Goal: Task Accomplishment & Management: Complete application form

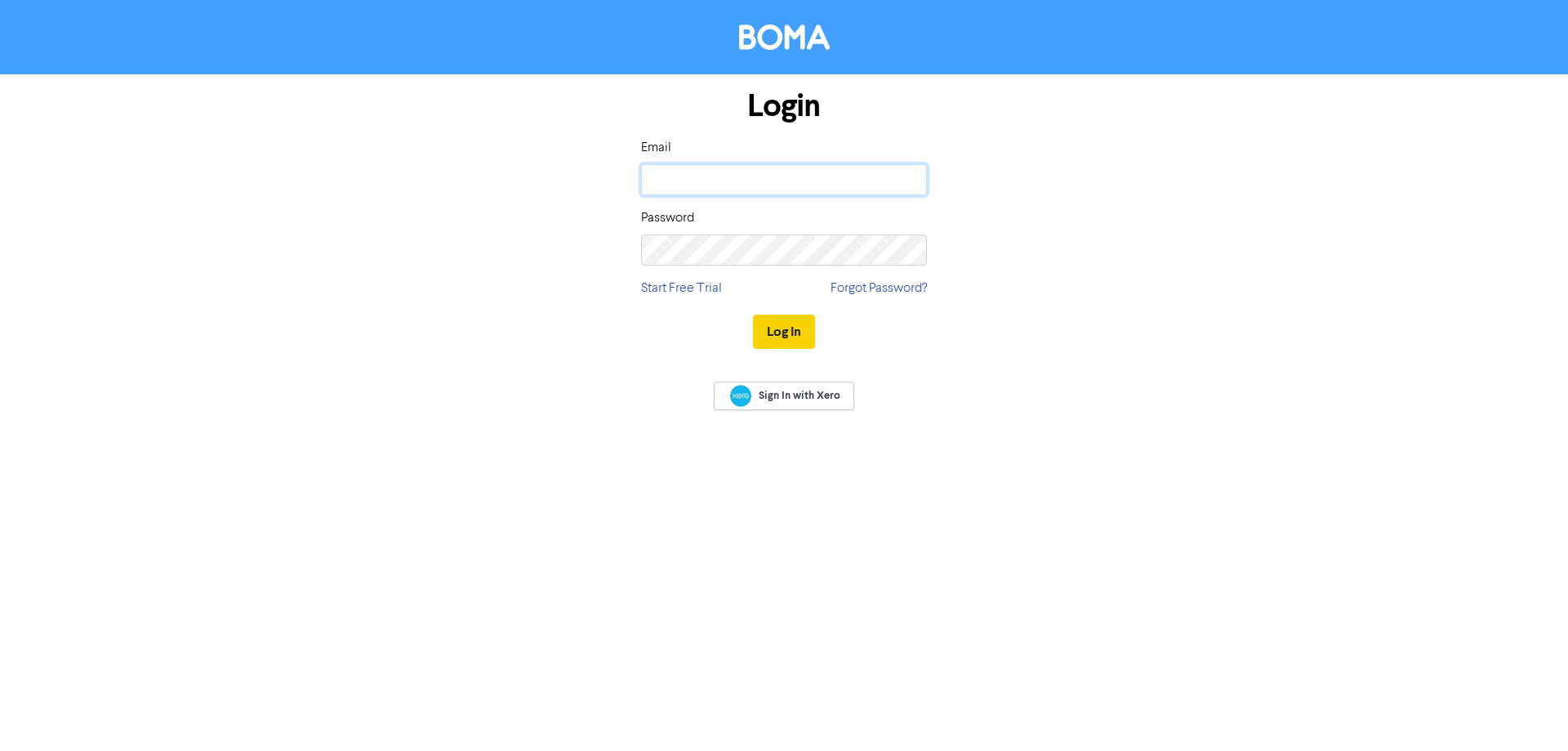
type input "[PERSON_NAME][EMAIL_ADDRESS][DOMAIN_NAME]"
click at [770, 332] on button "Log In" at bounding box center [784, 331] width 62 height 34
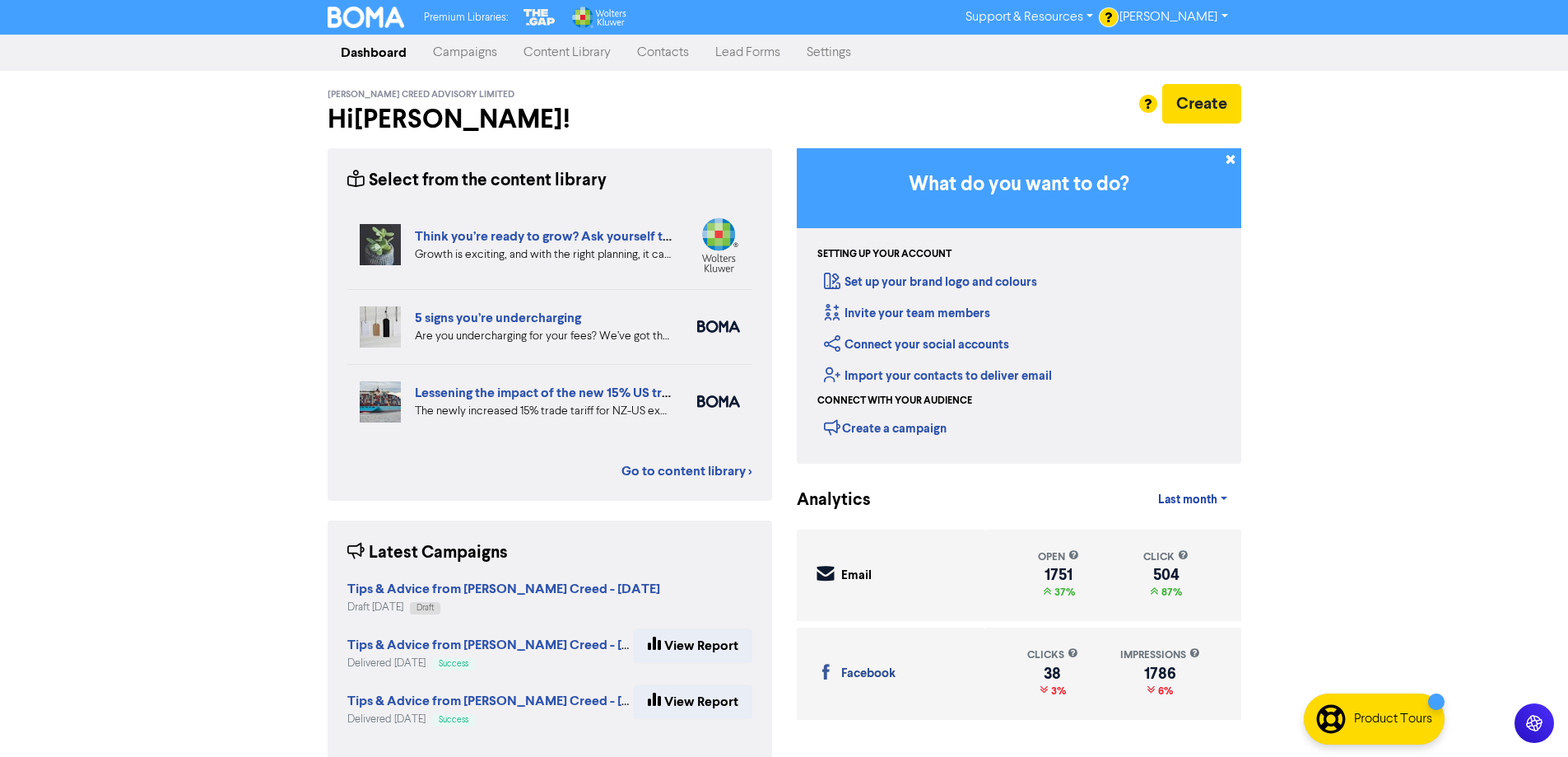
click at [676, 54] on link "Contacts" at bounding box center [663, 52] width 78 height 33
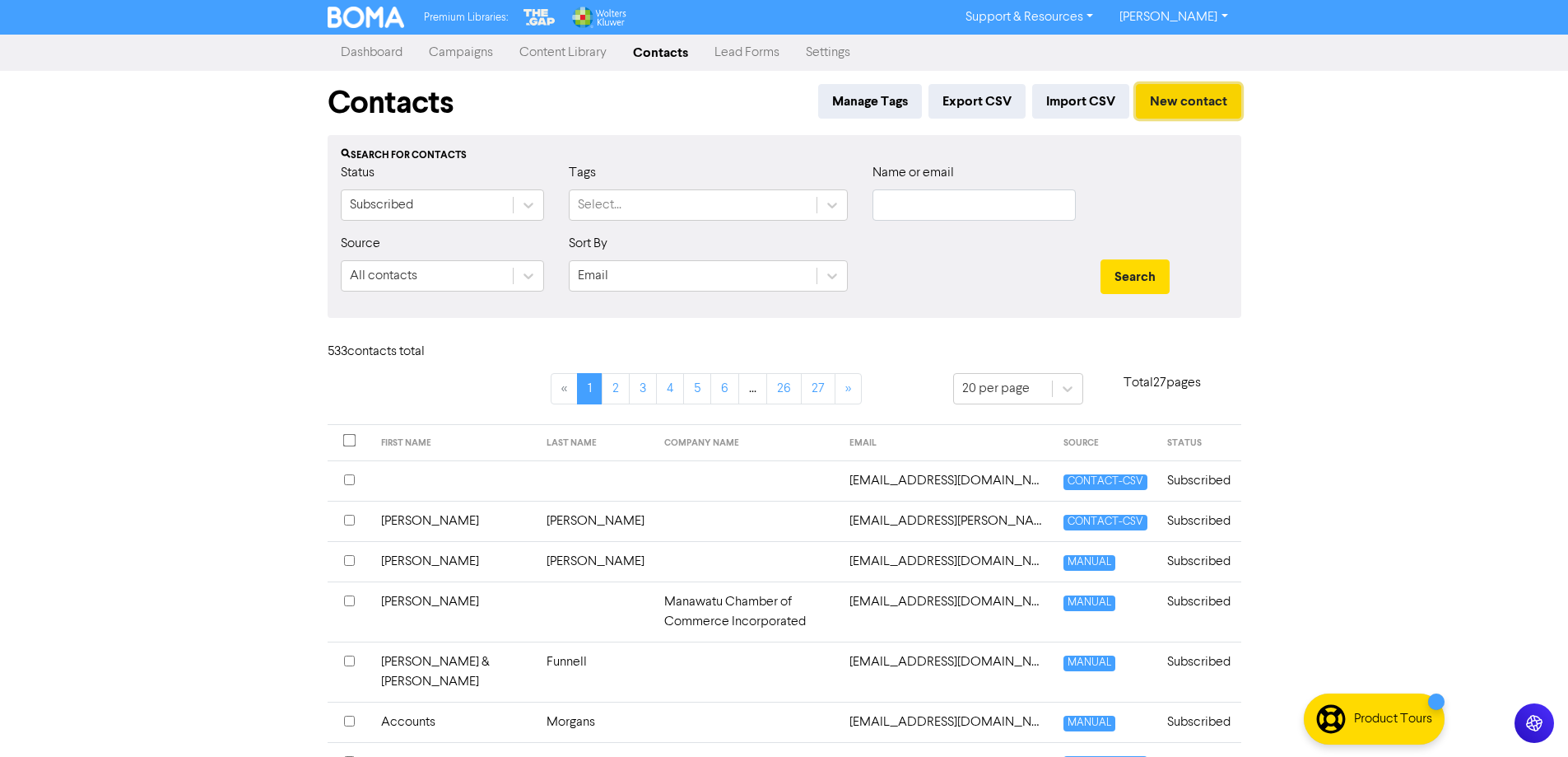
click at [1196, 107] on button "New contact" at bounding box center [1189, 101] width 106 height 35
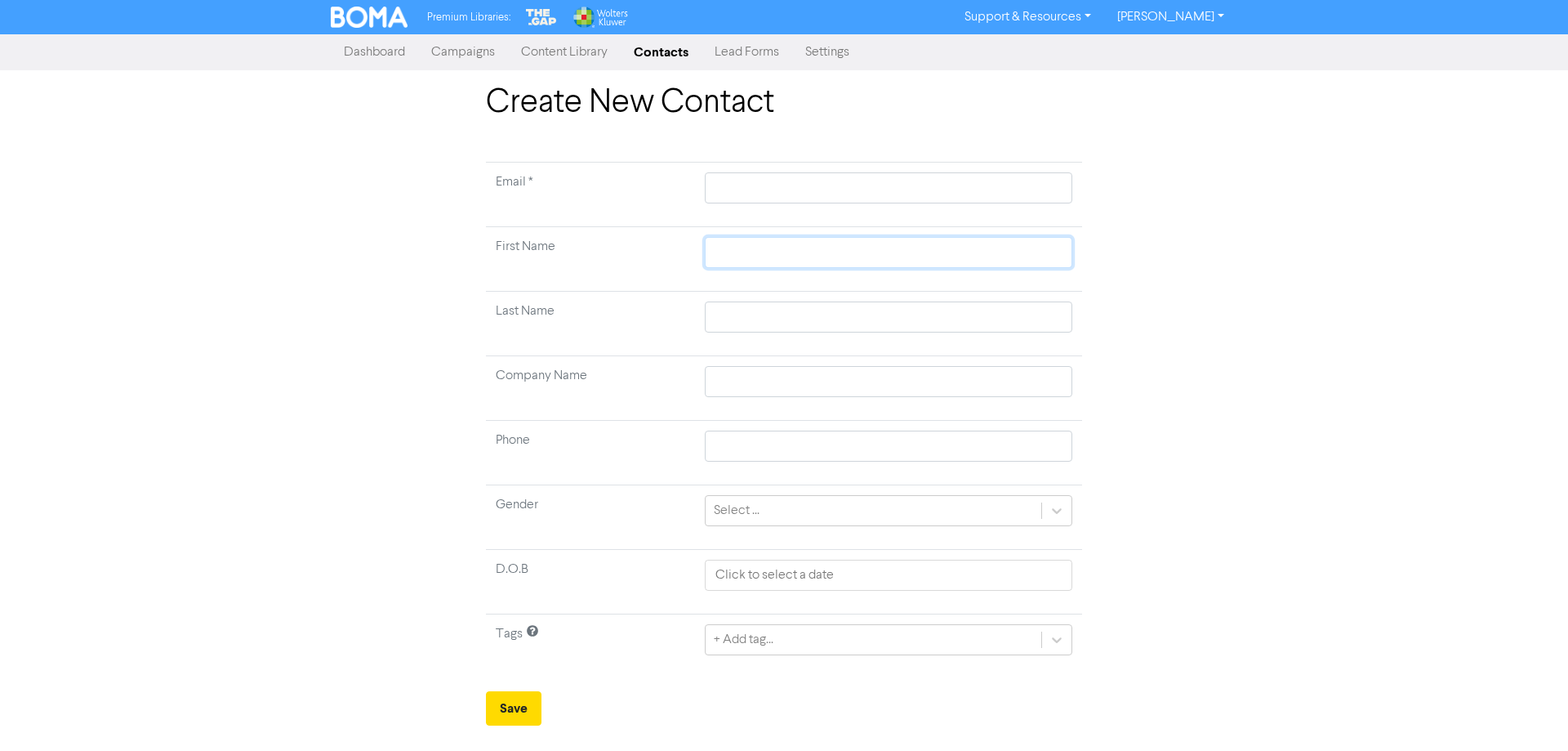
click at [793, 244] on input "text" at bounding box center [888, 251] width 367 height 31
paste input "[PERSON_NAME] and [PERSON_NAME]"
type input "[PERSON_NAME] and [PERSON_NAME]"
drag, startPoint x: 955, startPoint y: 254, endPoint x: 822, endPoint y: 264, distance: 133.4
click at [822, 264] on input "[PERSON_NAME] and [PERSON_NAME]" at bounding box center [888, 251] width 367 height 31
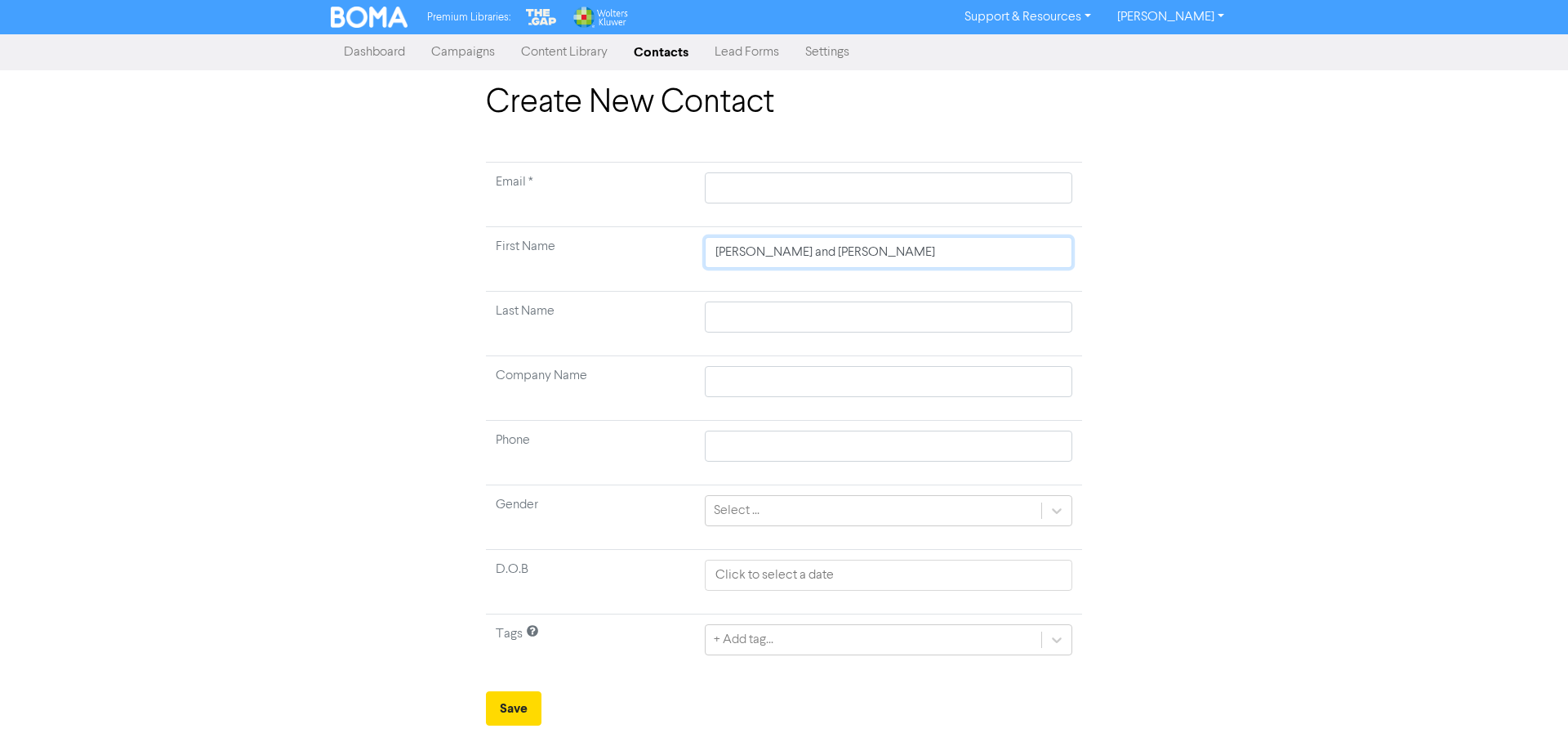
type input "[PERSON_NAME]"
drag, startPoint x: 823, startPoint y: 259, endPoint x: 774, endPoint y: 251, distance: 49.6
click at [767, 253] on input "[PERSON_NAME]" at bounding box center [888, 251] width 367 height 31
type input "[PERSON_NAME]"
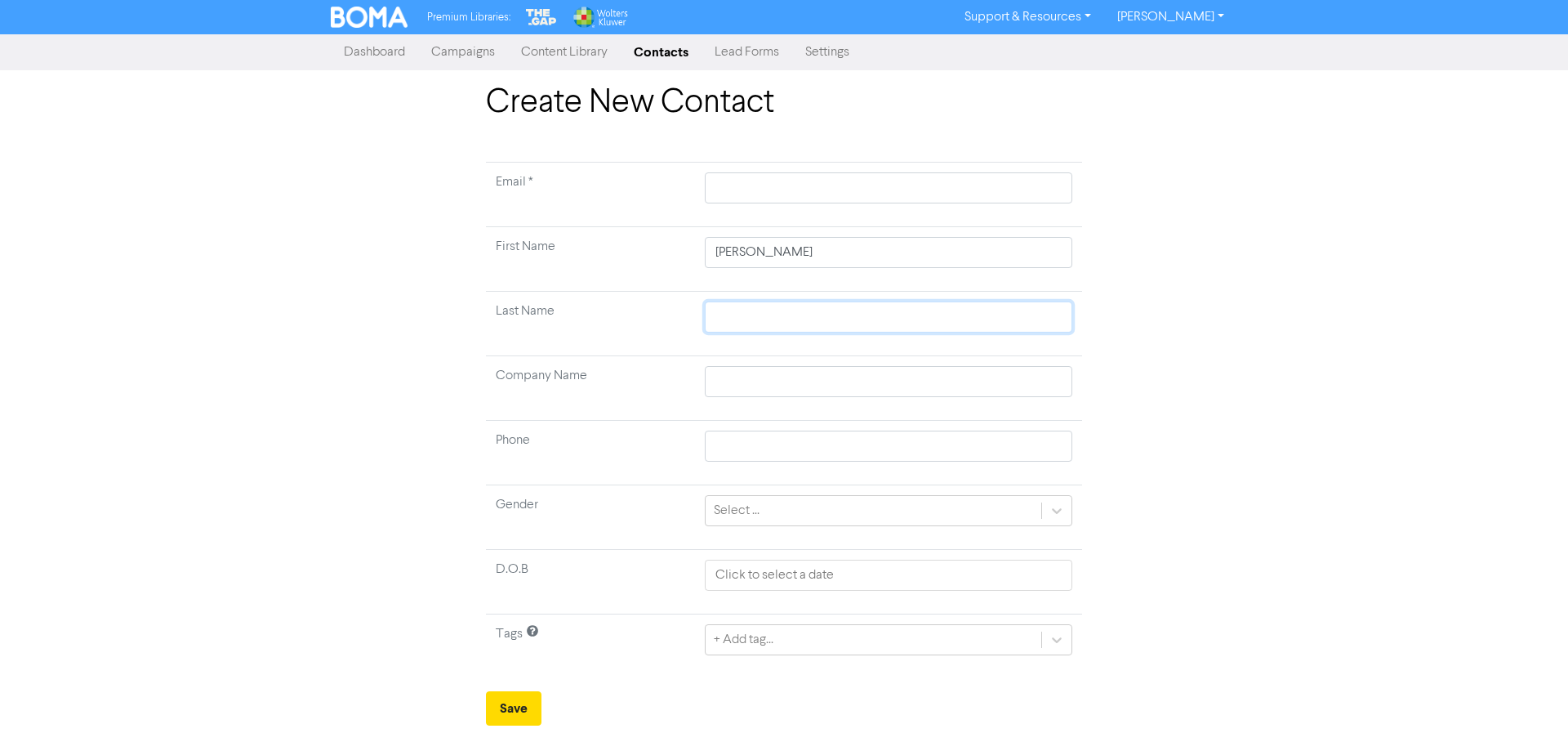
type input "[PERSON_NAME]"
click at [837, 261] on input "[PERSON_NAME]" at bounding box center [888, 251] width 367 height 31
type input "[PERSON_NAME]"
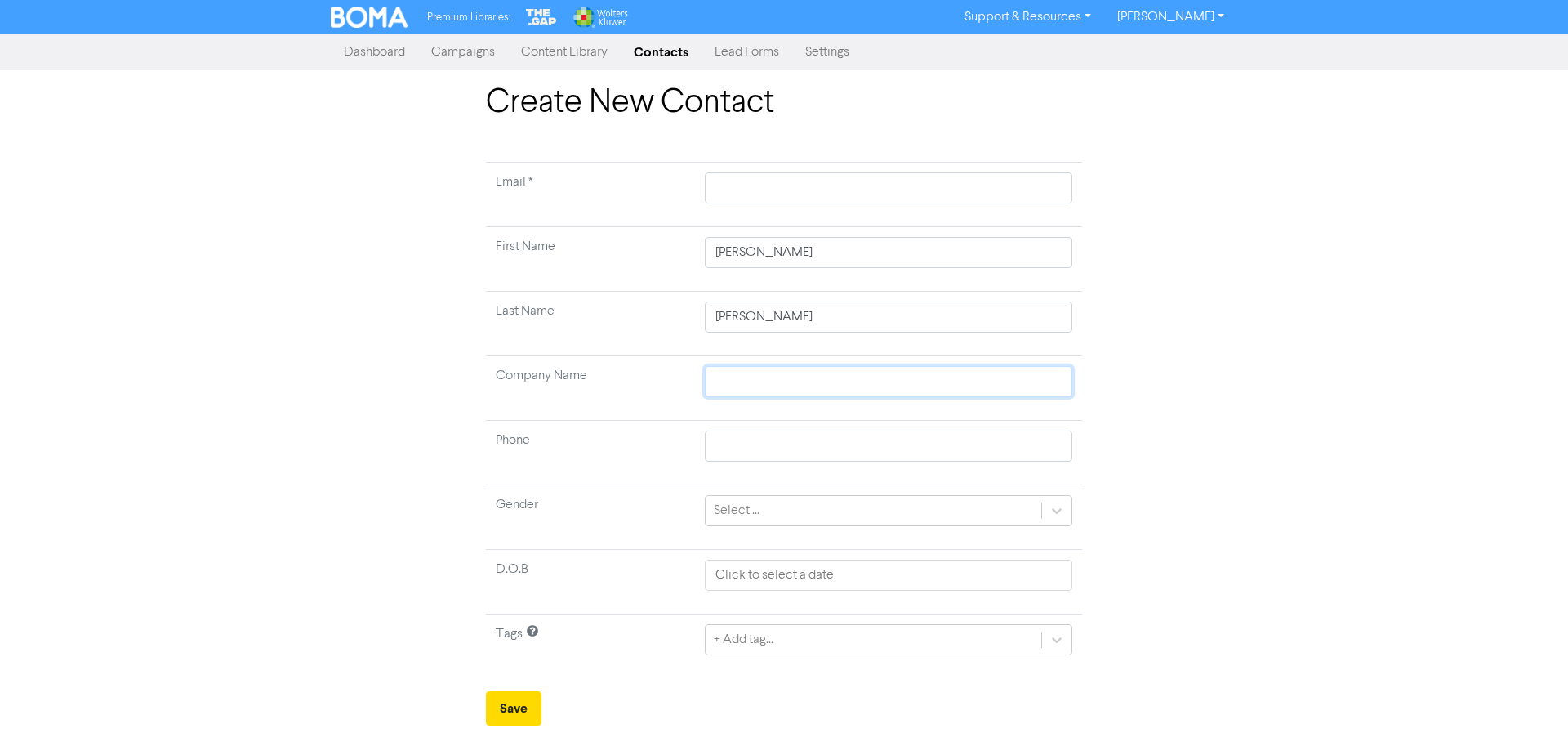
click at [791, 388] on input "text" at bounding box center [888, 381] width 367 height 31
paste input "[EMAIL_ADDRESS][DOMAIN_NAME]"
type input "[EMAIL_ADDRESS][DOMAIN_NAME]"
click at [802, 189] on input "text" at bounding box center [888, 187] width 367 height 31
paste input "[EMAIL_ADDRESS][DOMAIN_NAME]"
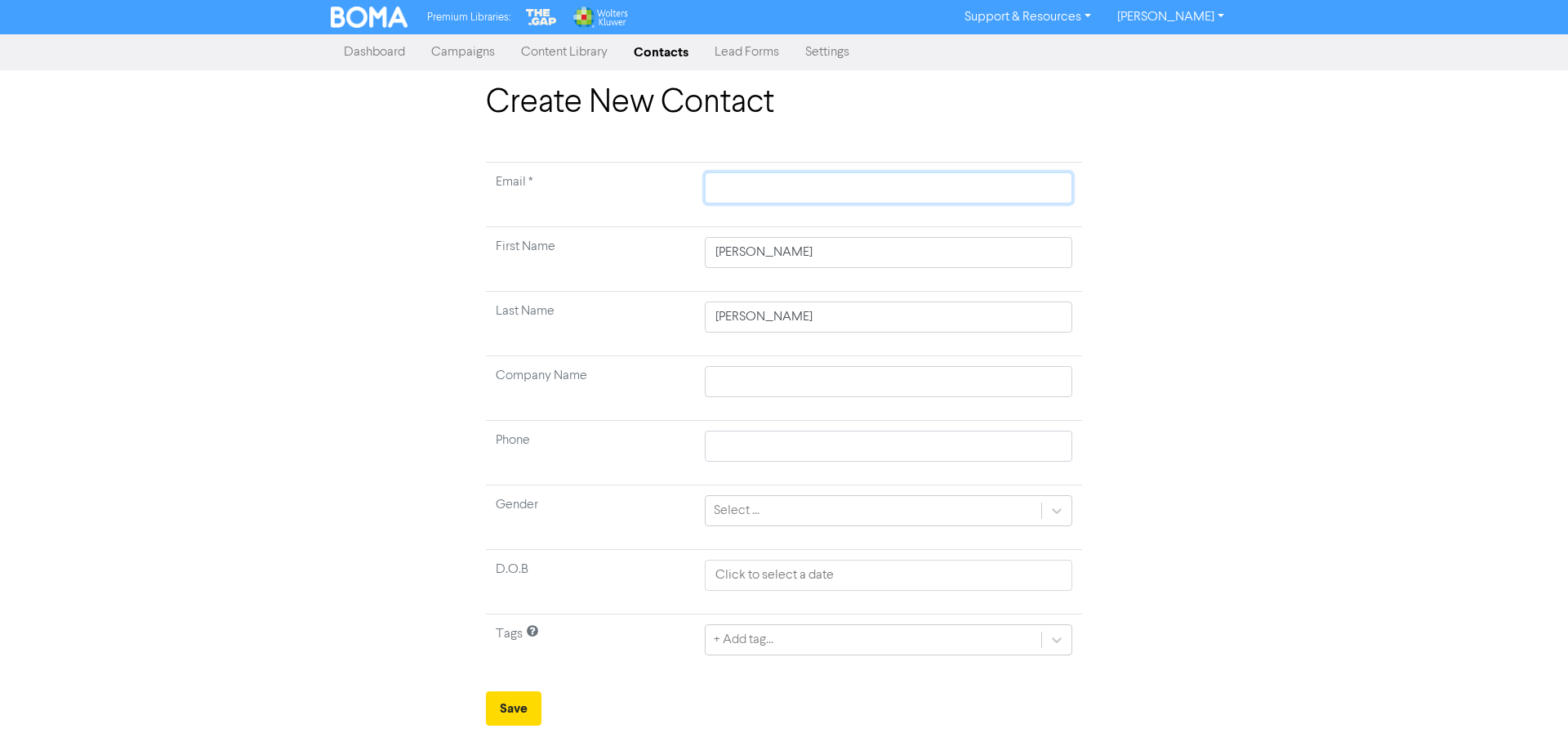
type input "[EMAIL_ADDRESS][DOMAIN_NAME]"
click at [769, 642] on div "+ Add tag..." at bounding box center [888, 639] width 367 height 31
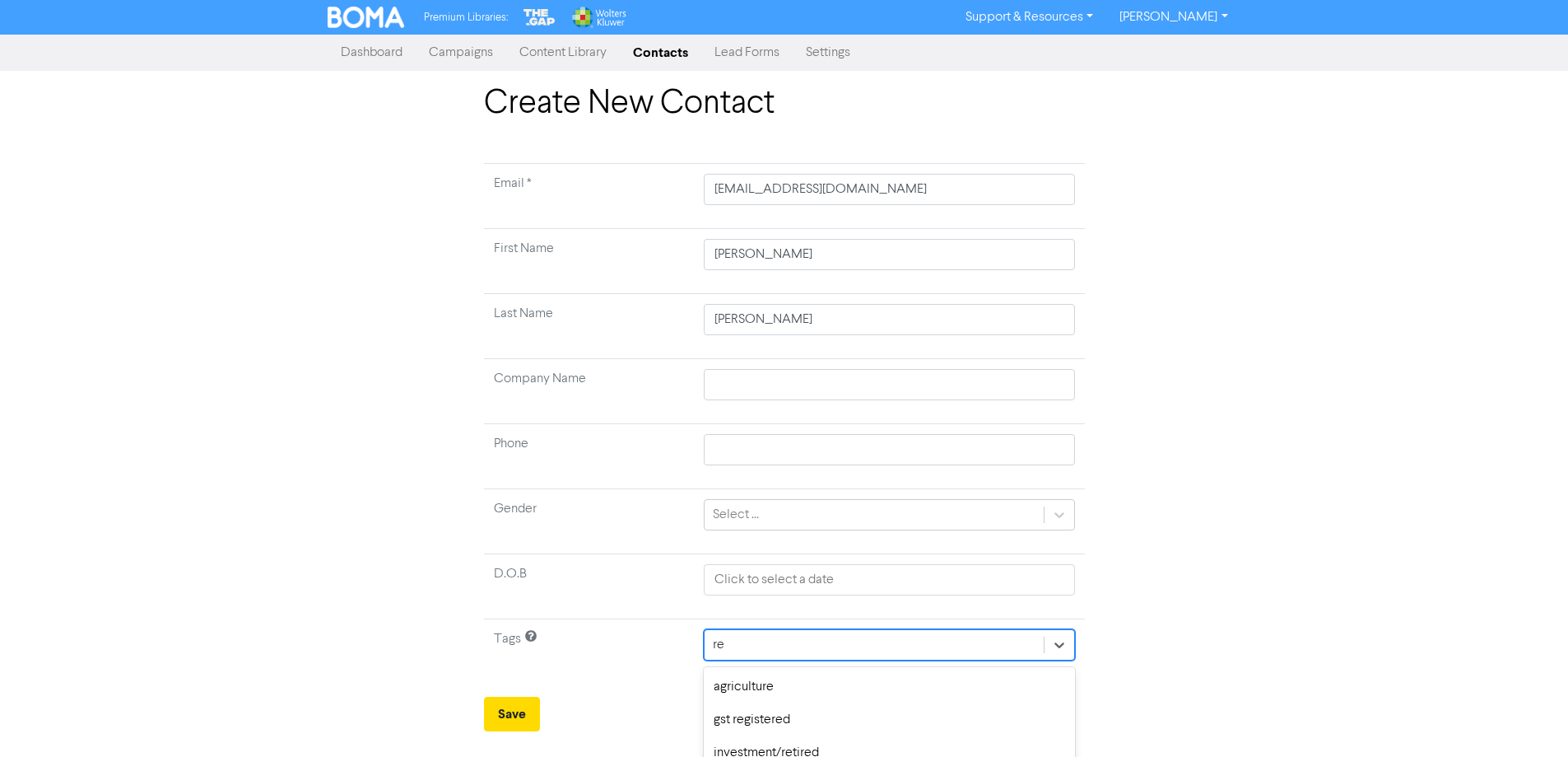
type input "r"
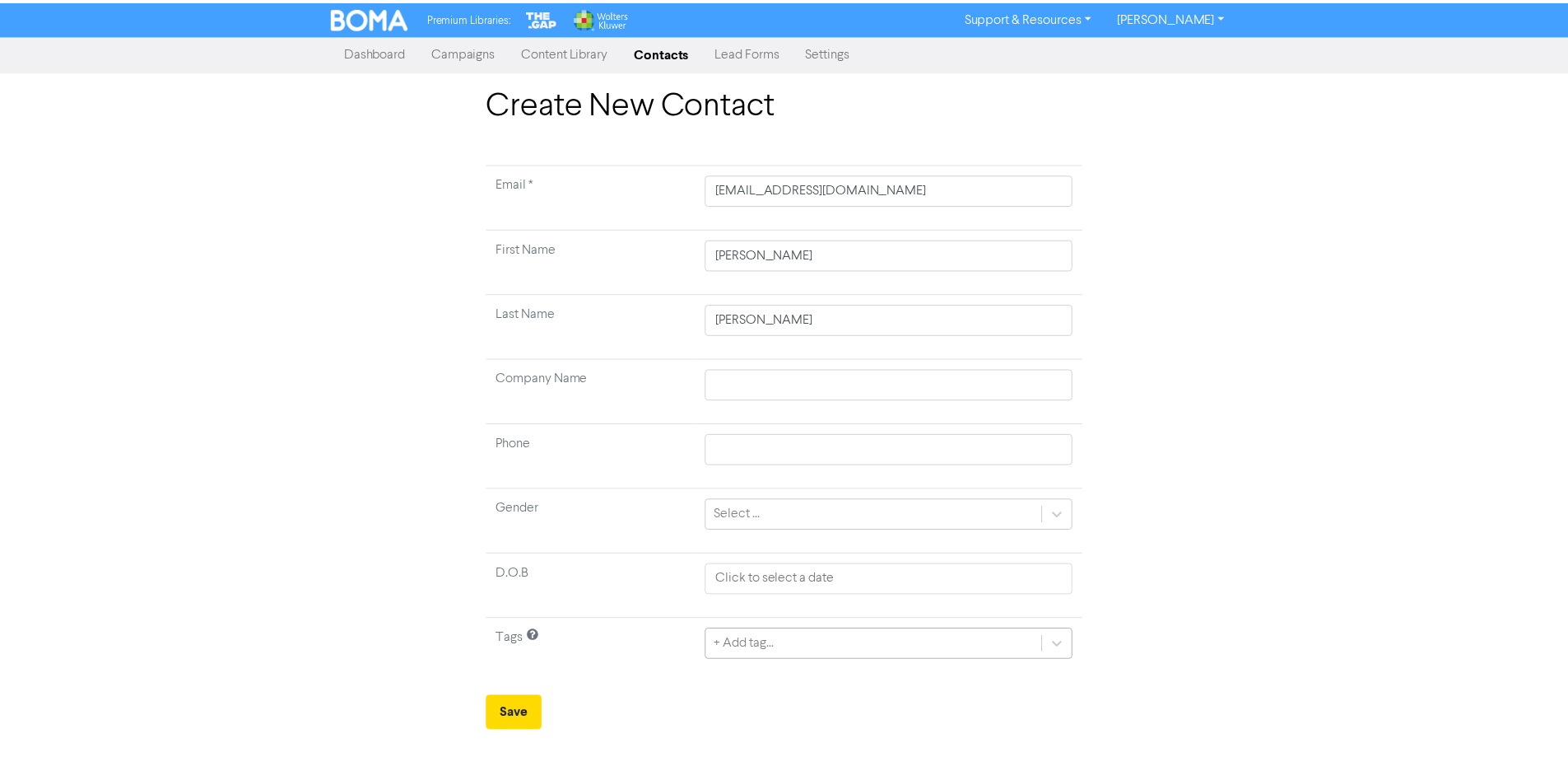
scroll to position [157, 0]
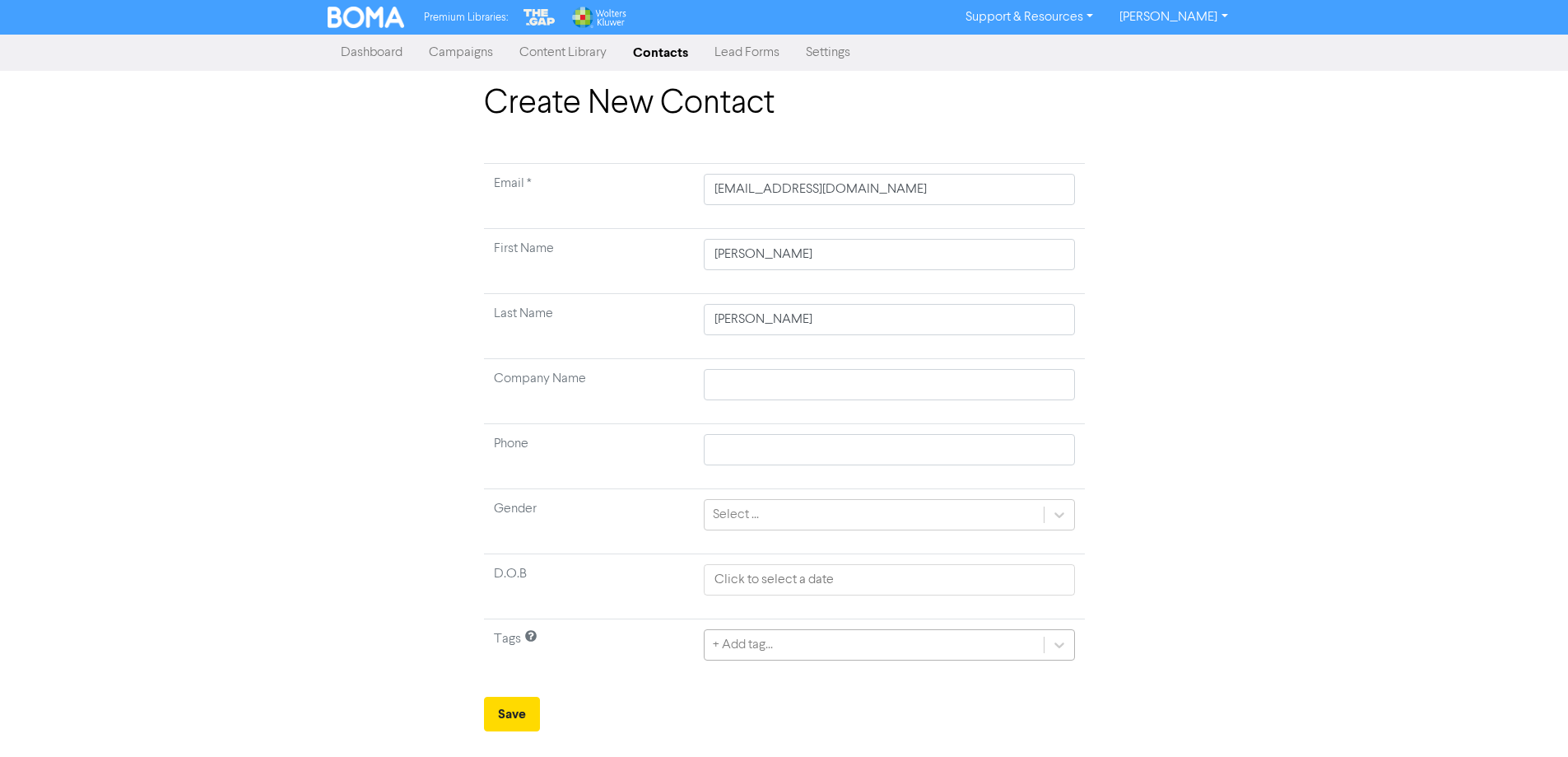
click at [788, 637] on div "+ Add tag..." at bounding box center [889, 644] width 370 height 31
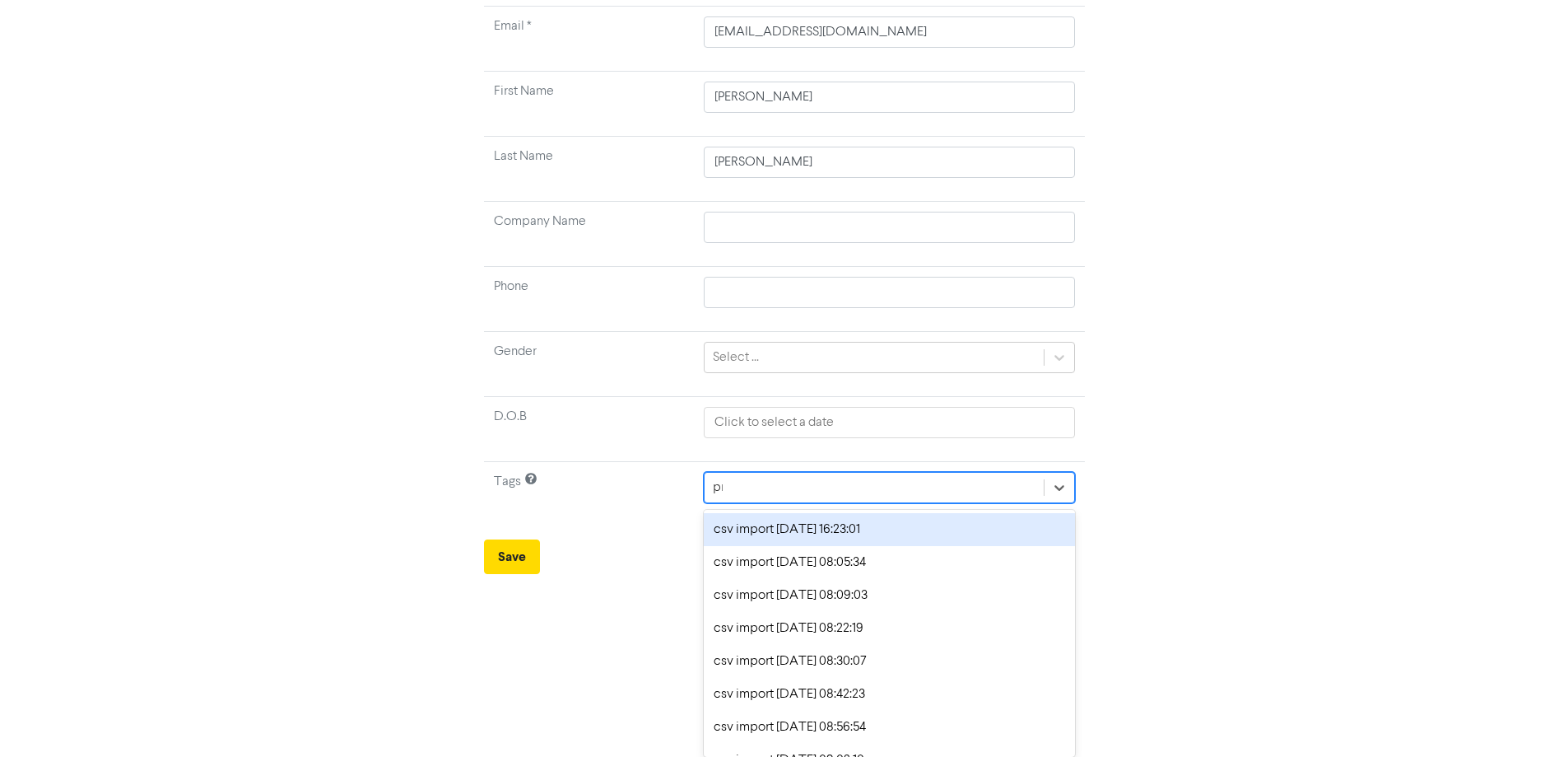
scroll to position [17, 0]
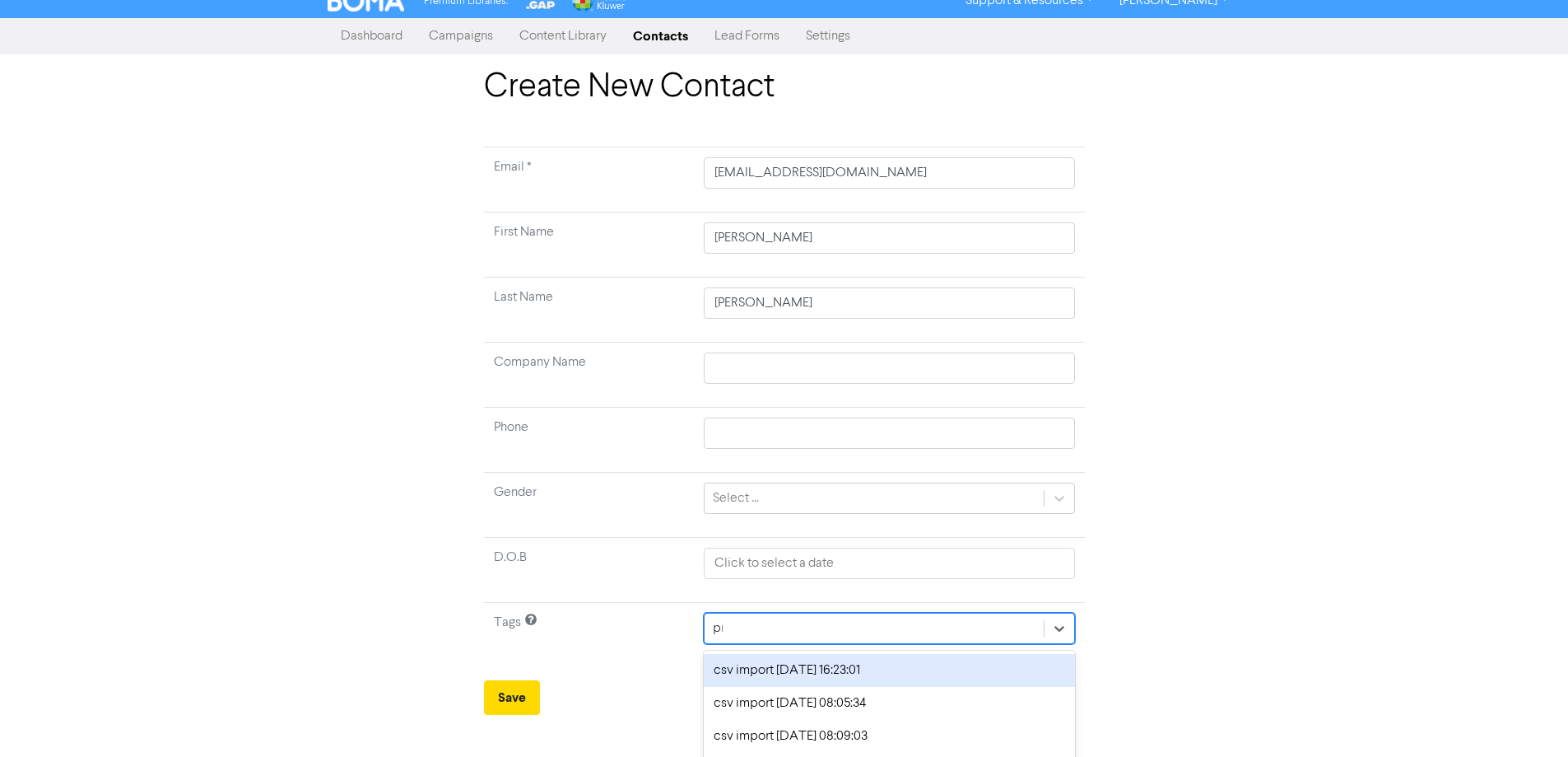
type input "prop"
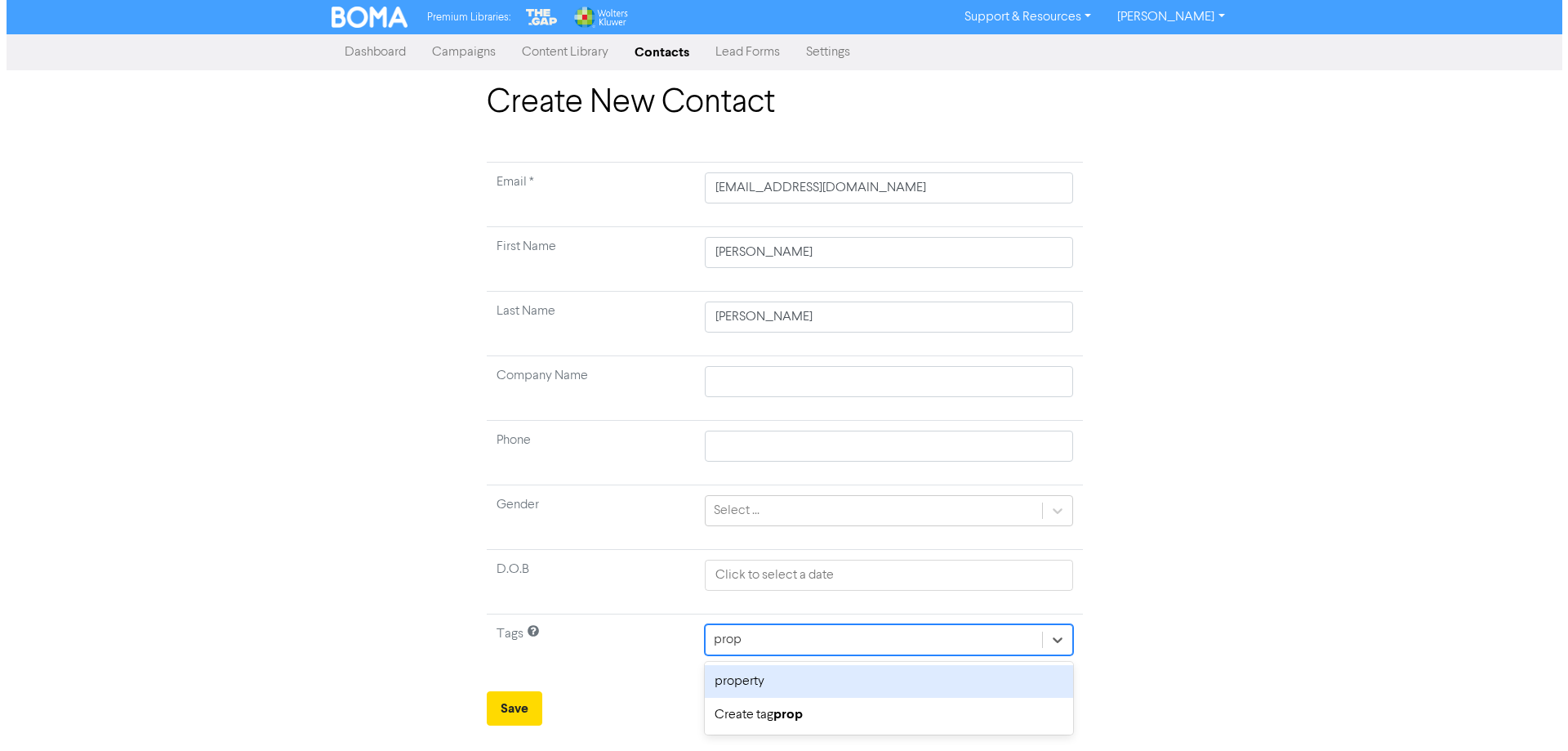
scroll to position [0, 0]
click at [804, 682] on div "property" at bounding box center [888, 681] width 367 height 32
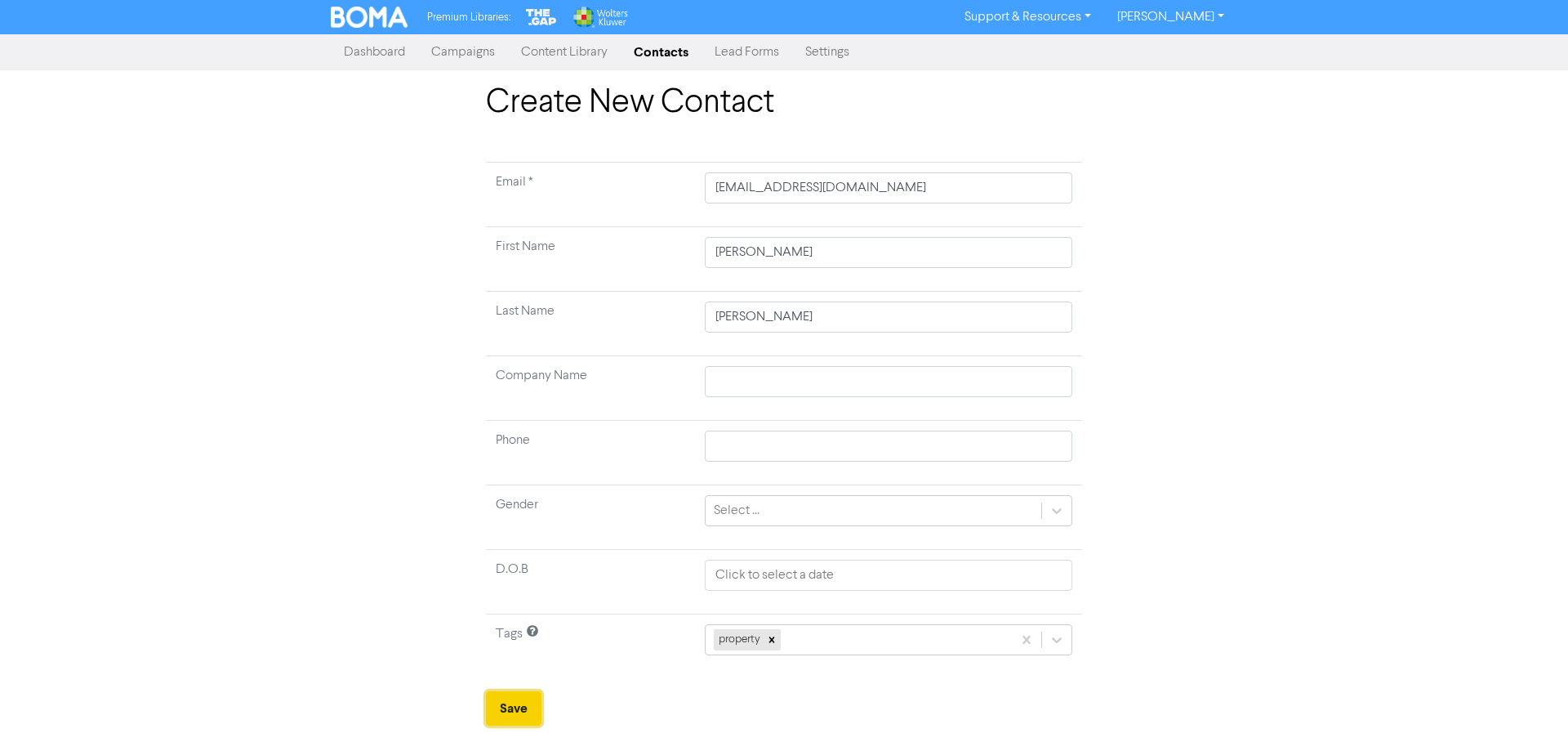
click at [515, 713] on button "Save" at bounding box center [514, 707] width 56 height 34
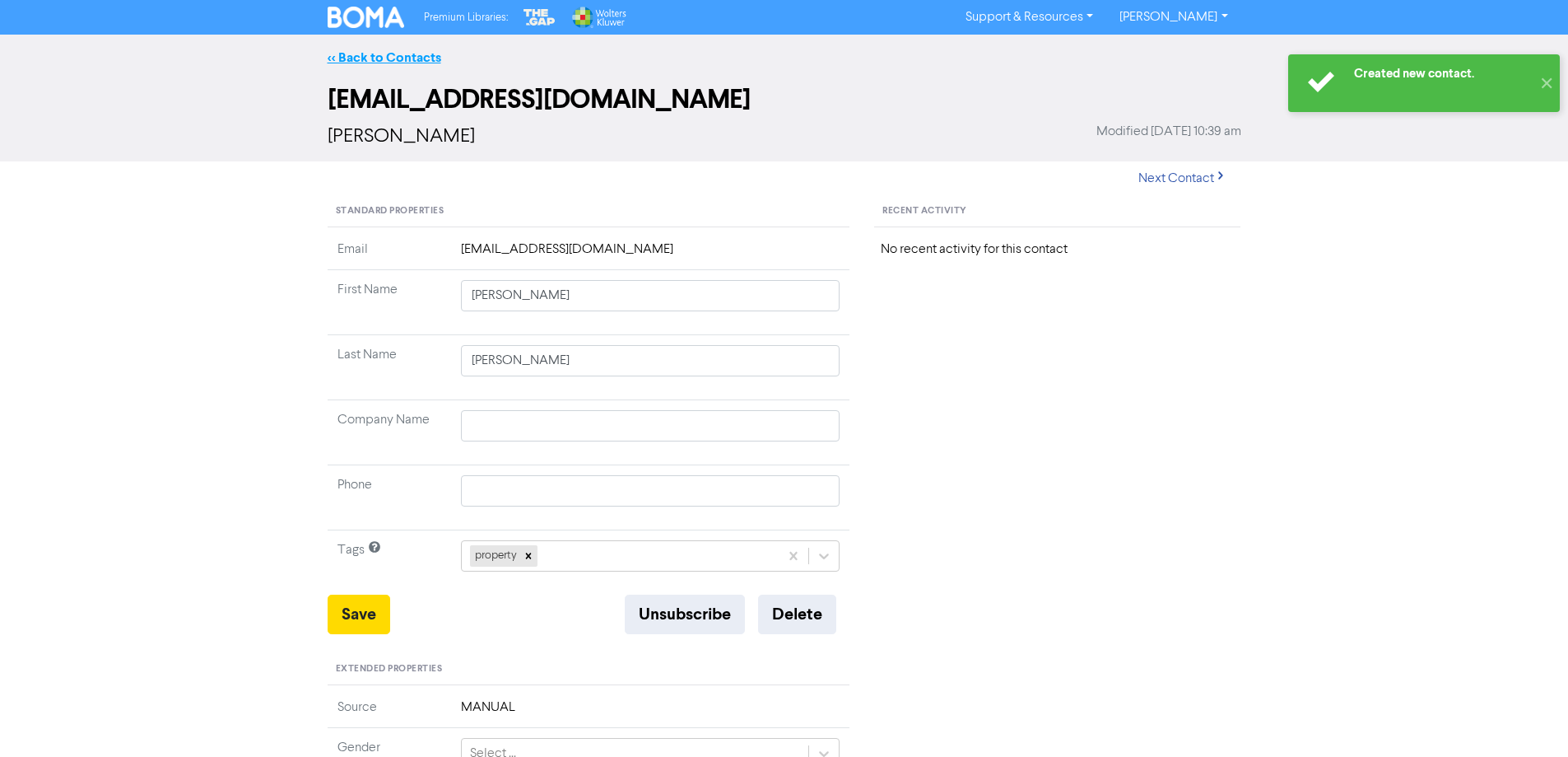
click at [411, 60] on link "<< Back to Contacts" at bounding box center [385, 58] width 114 height 17
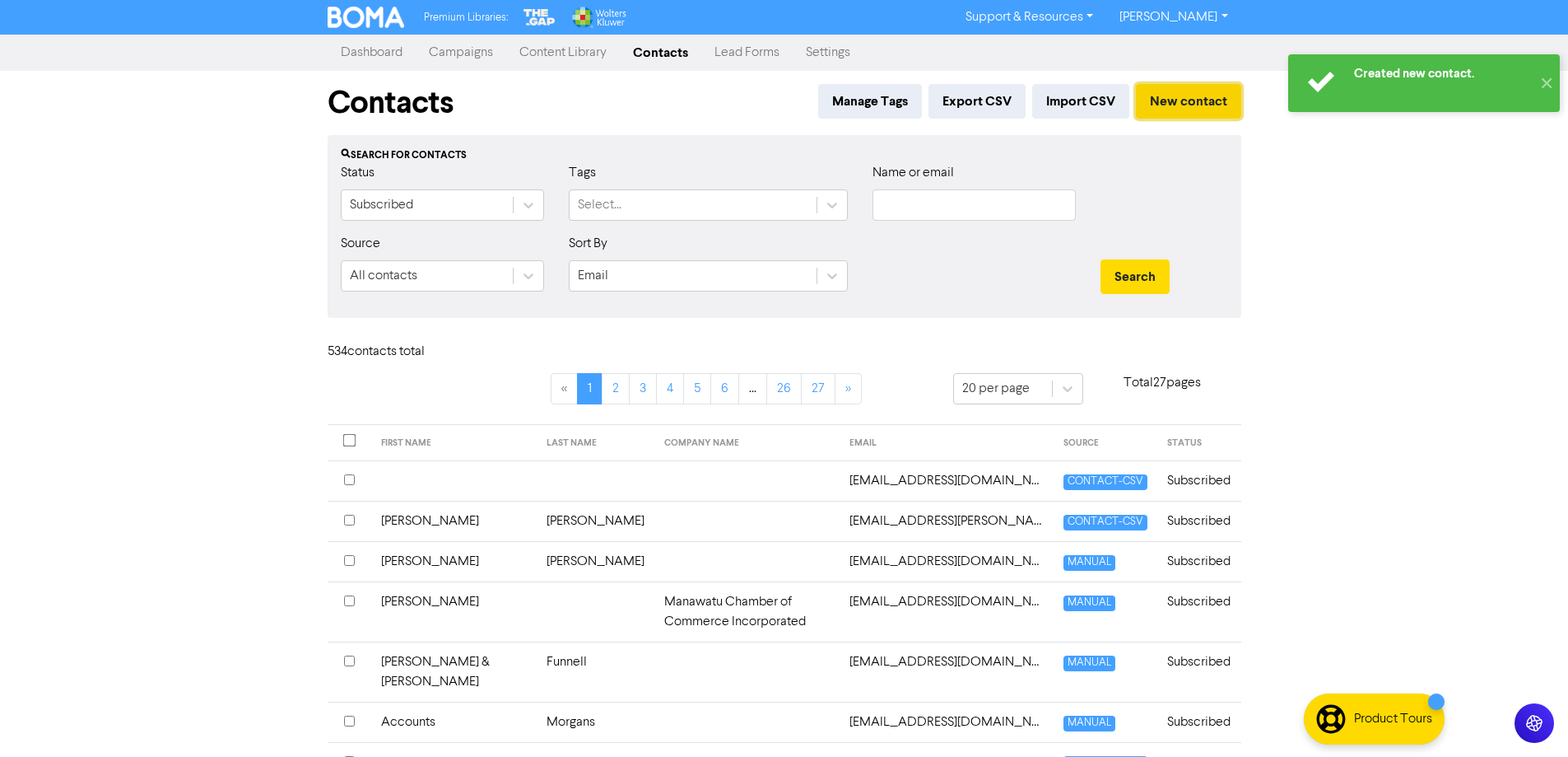
click at [1201, 115] on button "New contact" at bounding box center [1189, 101] width 106 height 35
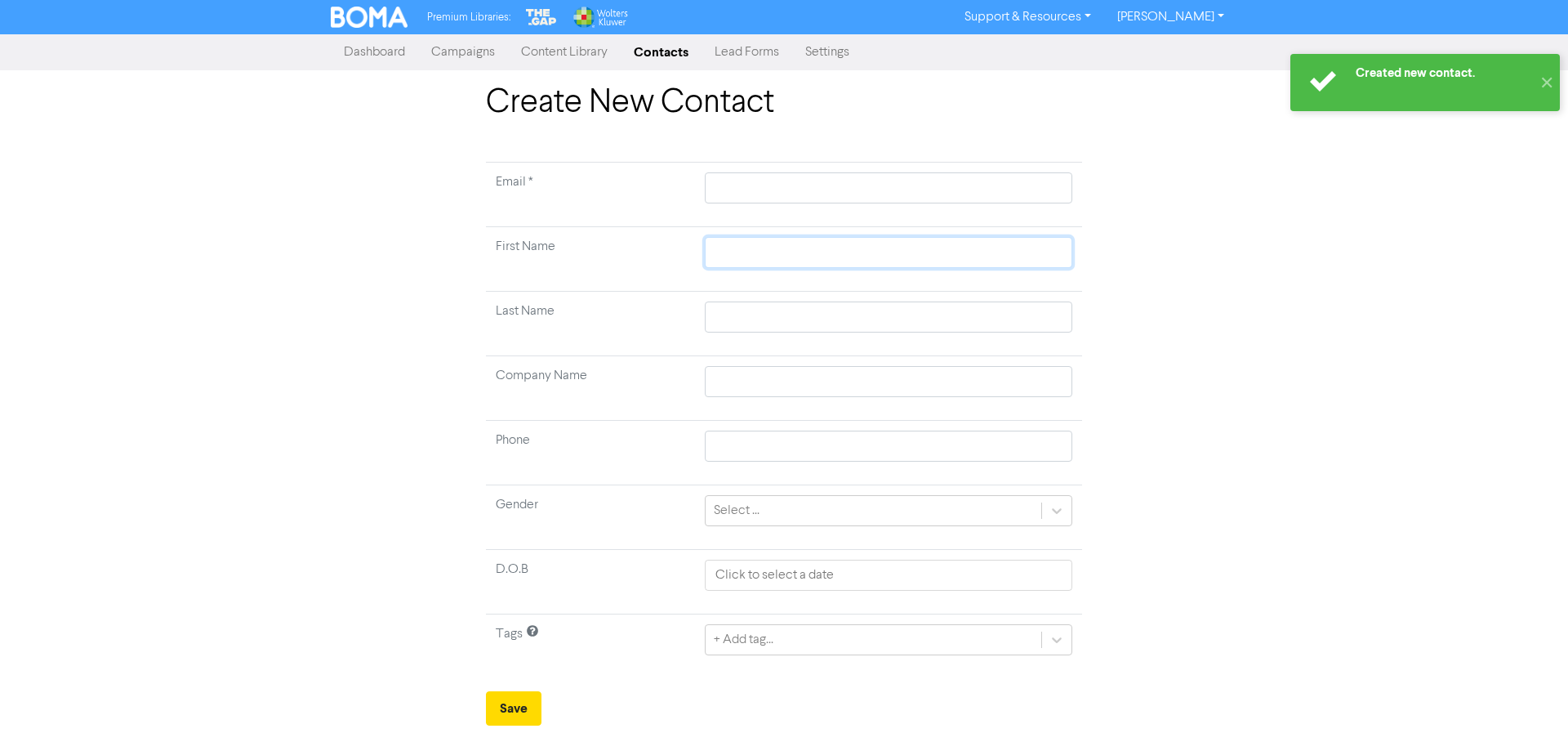
click at [740, 252] on input "text" at bounding box center [888, 251] width 367 height 31
paste input "[EMAIL_ADDRESS][DOMAIN_NAME]"
type input "[EMAIL_ADDRESS][DOMAIN_NAME]"
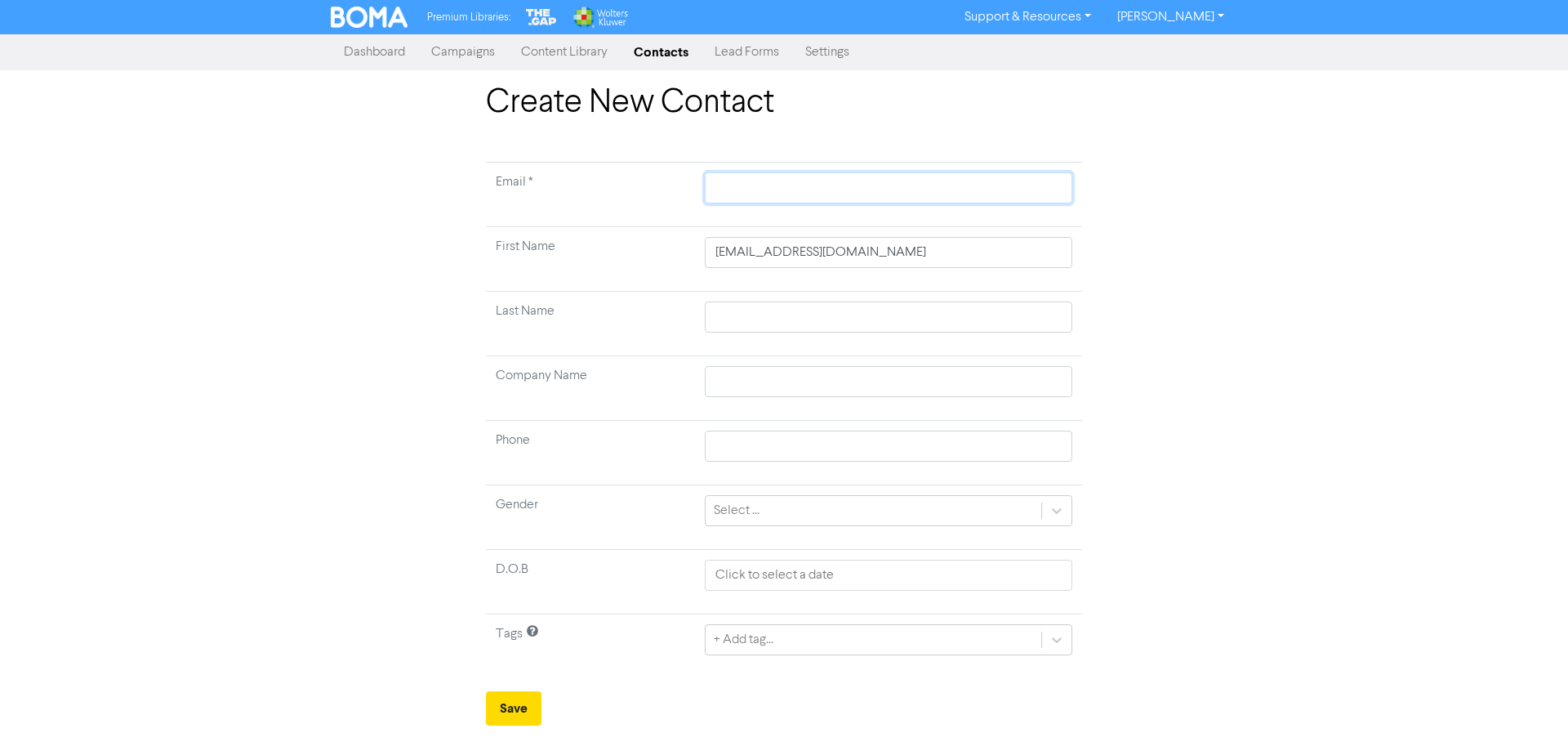
click at [778, 197] on input "text" at bounding box center [888, 187] width 367 height 31
paste input "[EMAIL_ADDRESS][DOMAIN_NAME]"
type input "[EMAIL_ADDRESS][DOMAIN_NAME]"
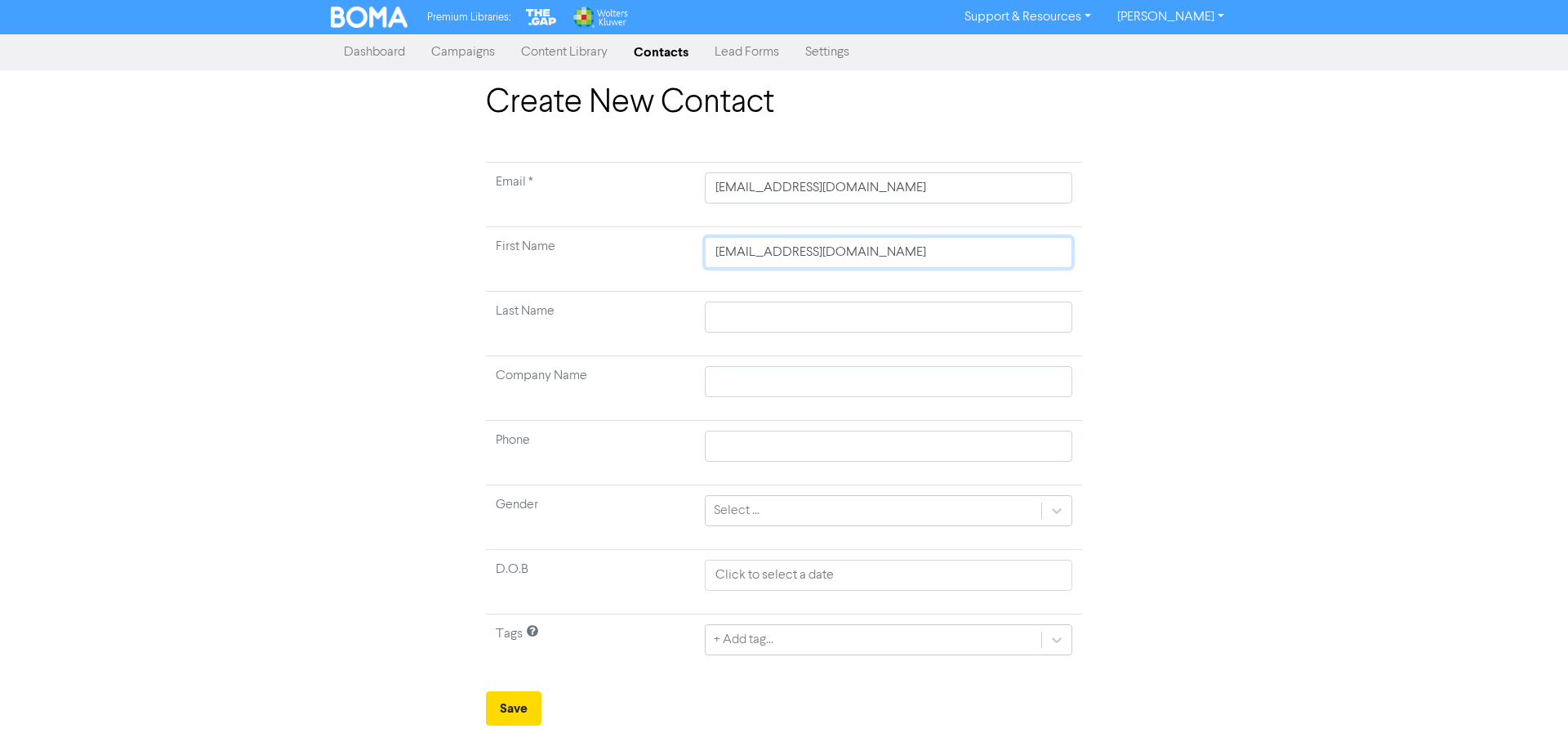
click at [919, 254] on td "[EMAIL_ADDRESS][DOMAIN_NAME]" at bounding box center [889, 260] width 388 height 65
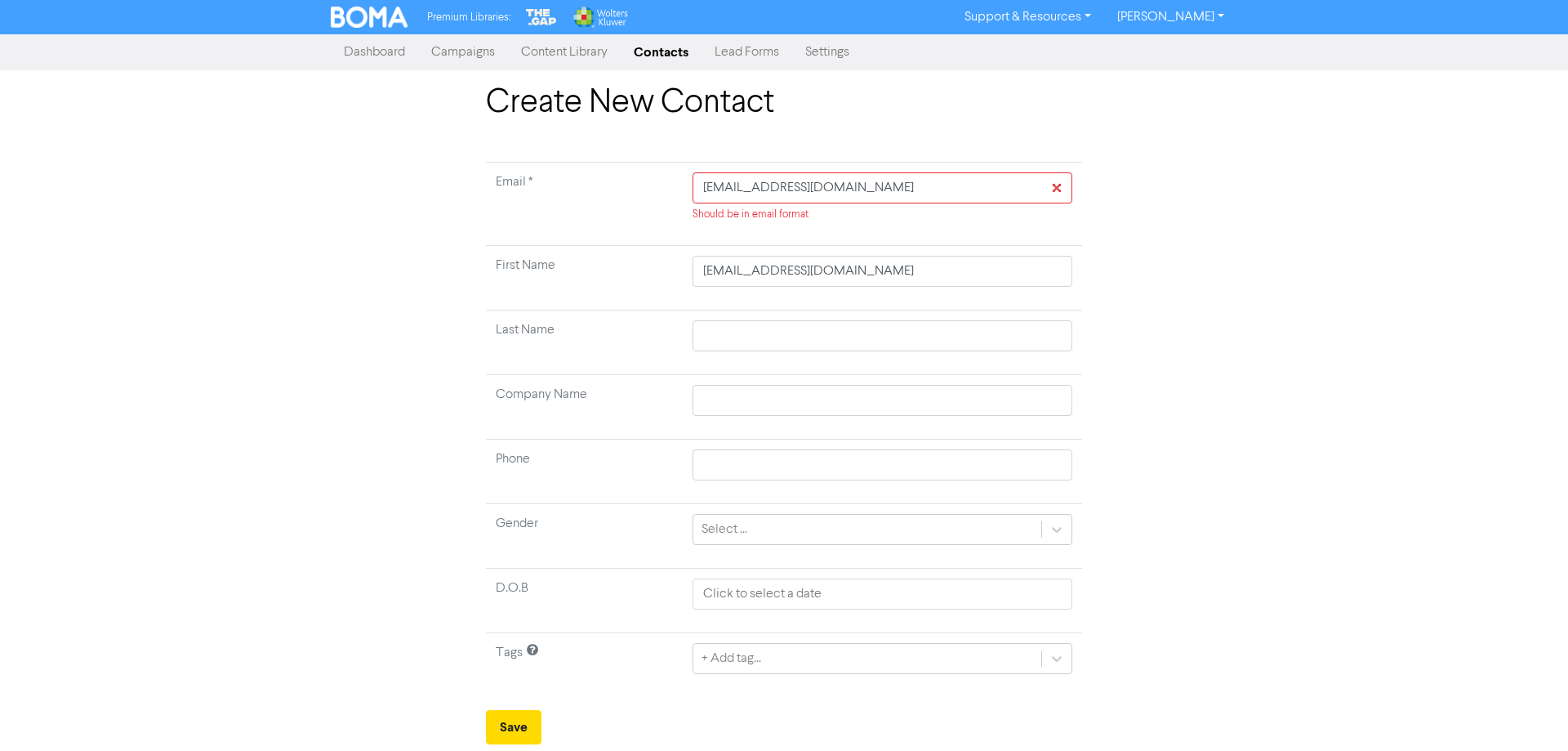
drag, startPoint x: 821, startPoint y: 254, endPoint x: 551, endPoint y: 256, distance: 270.0
click at [551, 256] on tr "First Name [EMAIL_ADDRESS][DOMAIN_NAME]" at bounding box center [784, 278] width 596 height 65
click at [869, 277] on input "[EMAIL_ADDRESS][DOMAIN_NAME]" at bounding box center [883, 271] width 380 height 31
drag, startPoint x: 882, startPoint y: 272, endPoint x: 512, endPoint y: 268, distance: 370.0
click at [526, 269] on tr "First Name [EMAIL_ADDRESS][DOMAIN_NAME]" at bounding box center [784, 278] width 596 height 65
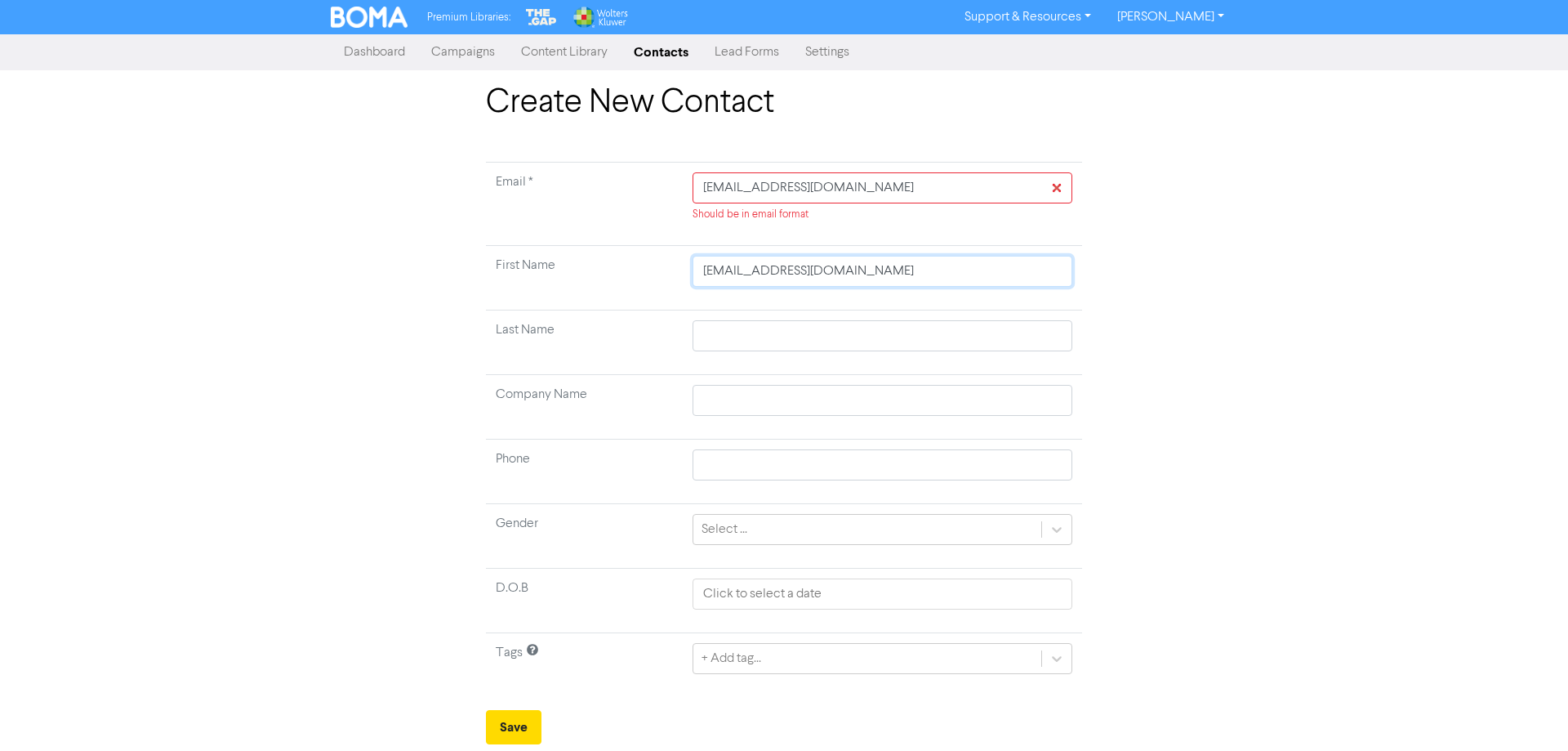
type input "G"
type input "Gr"
type input "Gra"
type input "Gray"
type input "Grays"
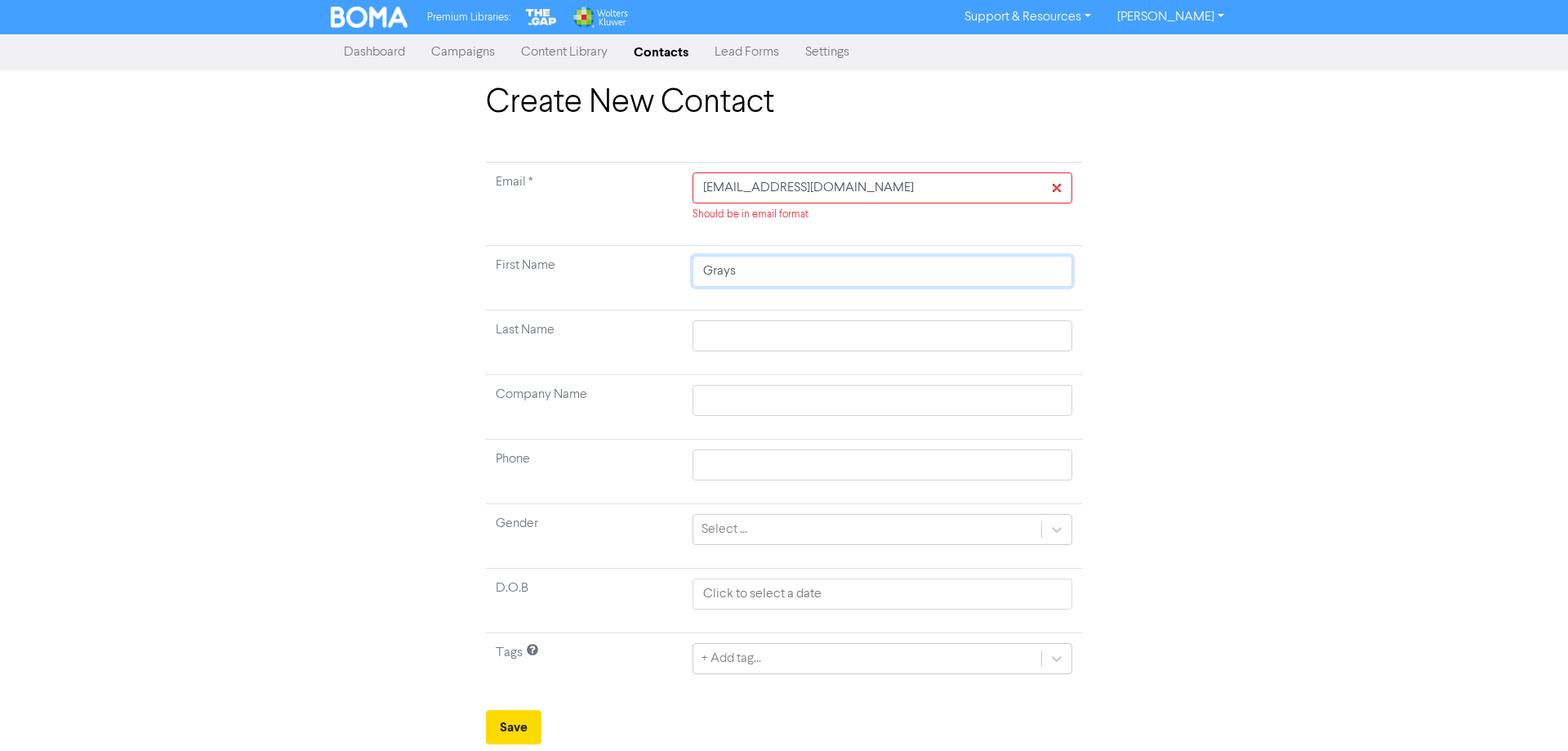
type input "Grayso"
type input "[PERSON_NAME]"
type input "D"
type input "Do"
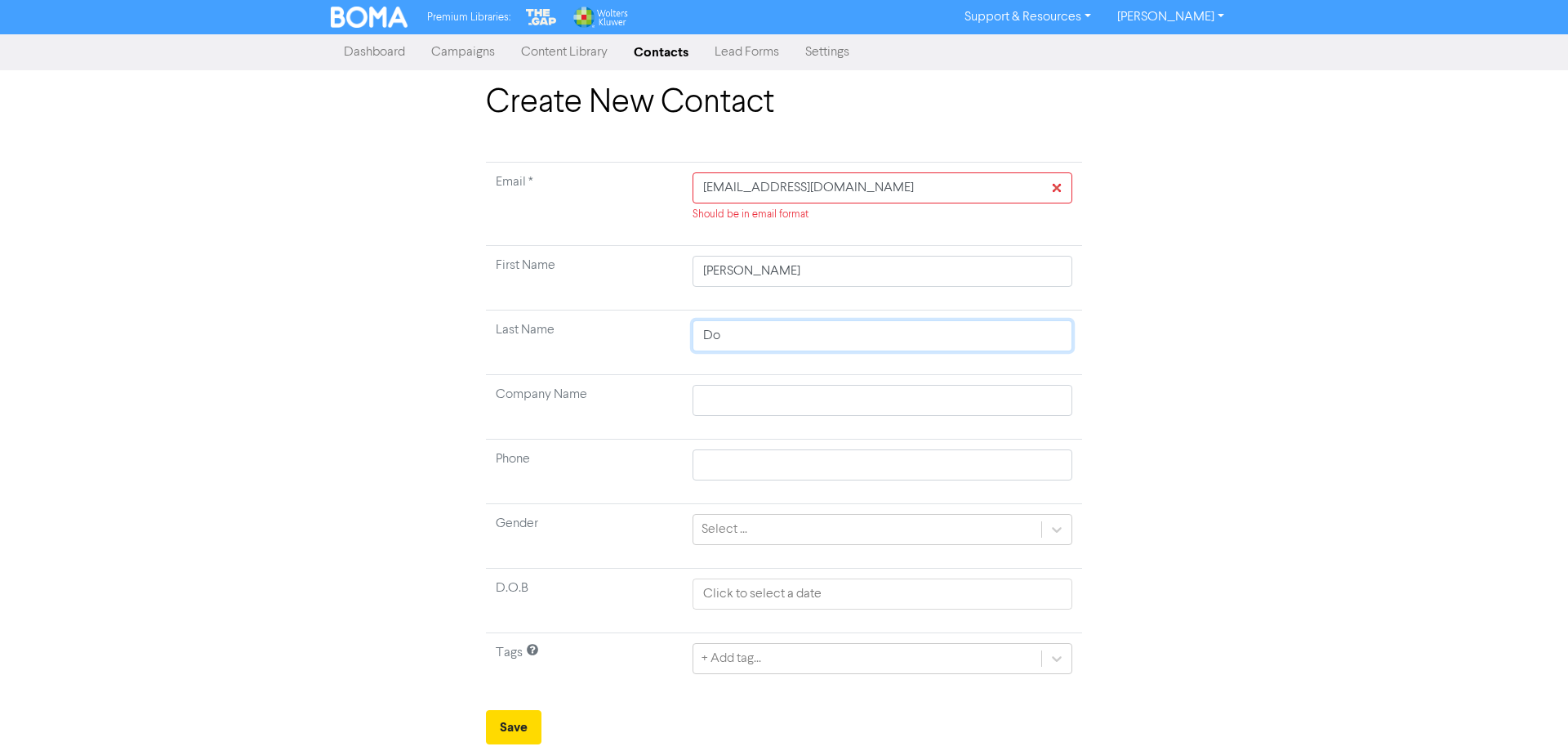
type input "Don"
type input "[PERSON_NAME]"
type input "Donne"
type input "Donnel"
type input "[PERSON_NAME]"
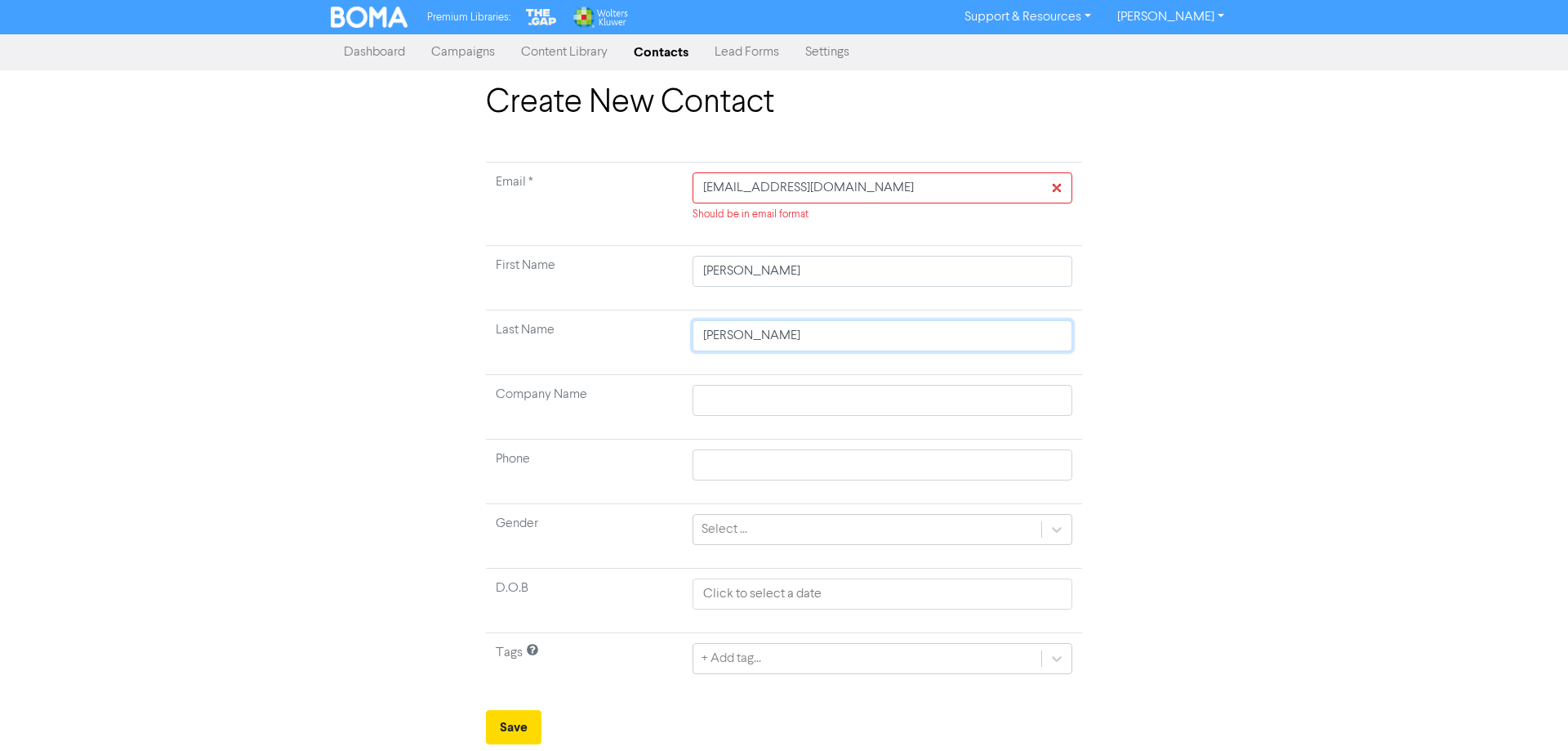
type input "[PERSON_NAME]"
click at [703, 188] on input "[EMAIL_ADDRESS][DOMAIN_NAME]" at bounding box center [883, 187] width 380 height 31
type input "[EMAIL_ADDRESS][DOMAIN_NAME]"
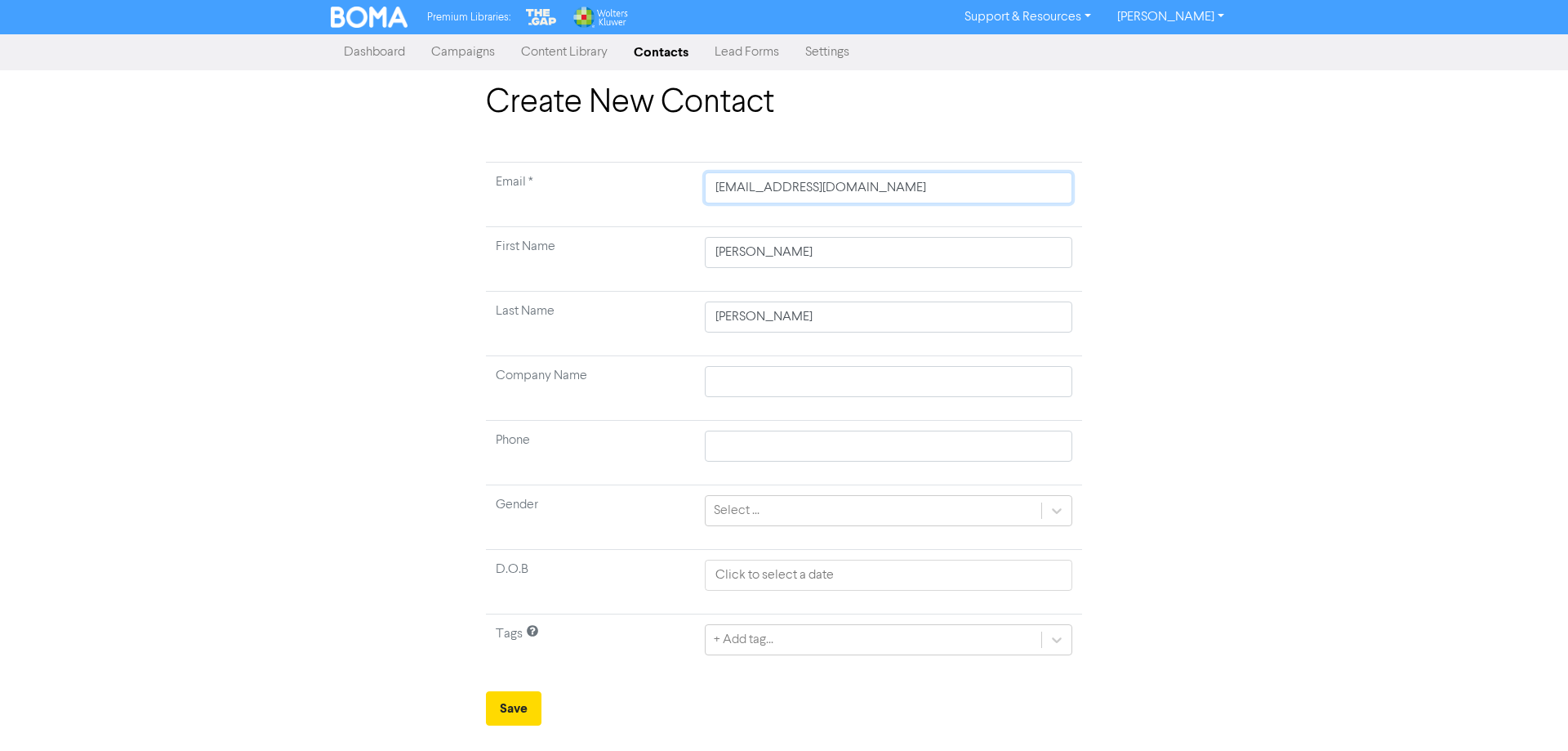
click at [957, 194] on input "[EMAIL_ADDRESS][DOMAIN_NAME]" at bounding box center [888, 187] width 367 height 31
type input "[EMAIL_ADDRESS][DOMAIN_NAME]"
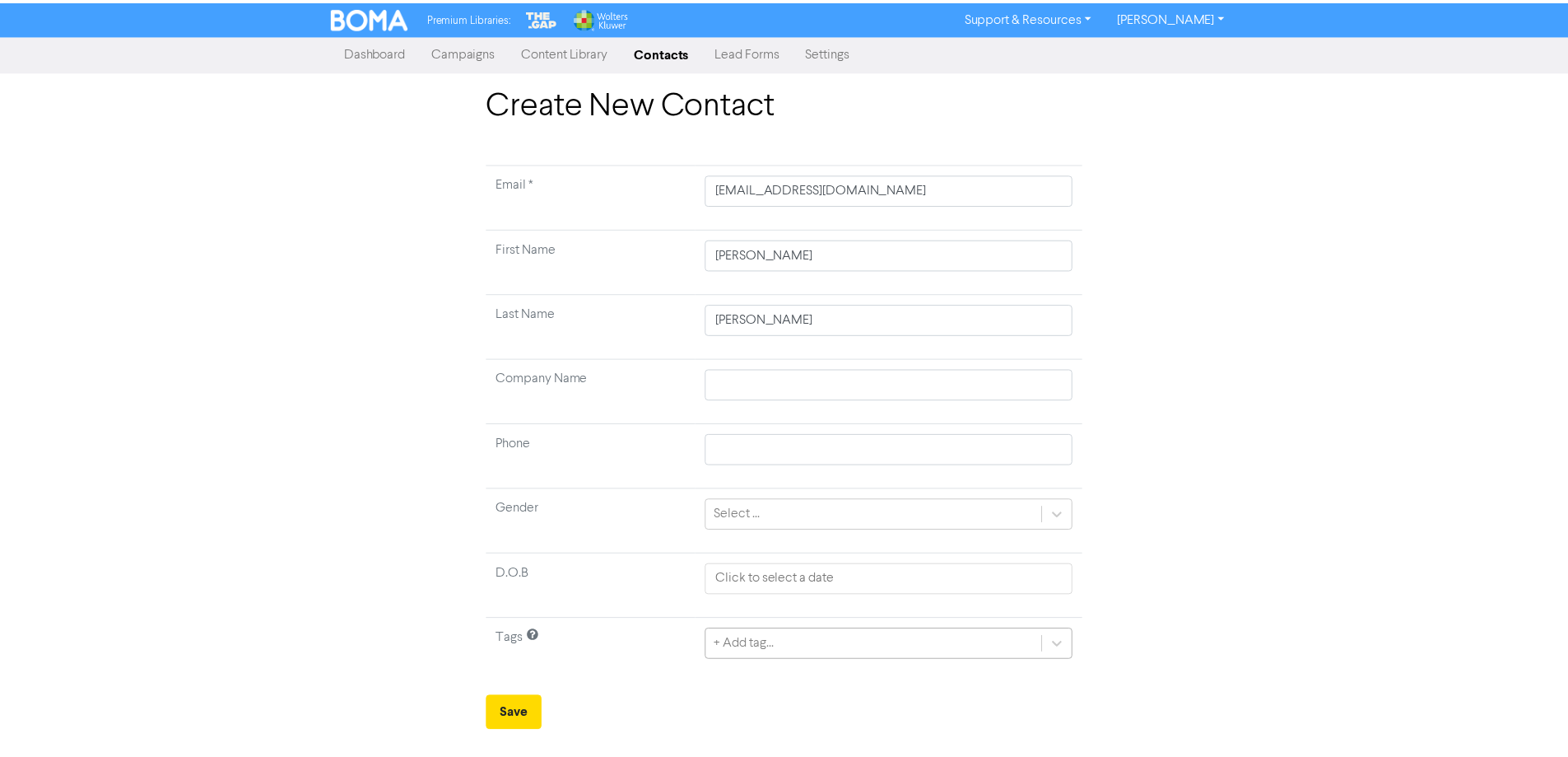
scroll to position [157, 0]
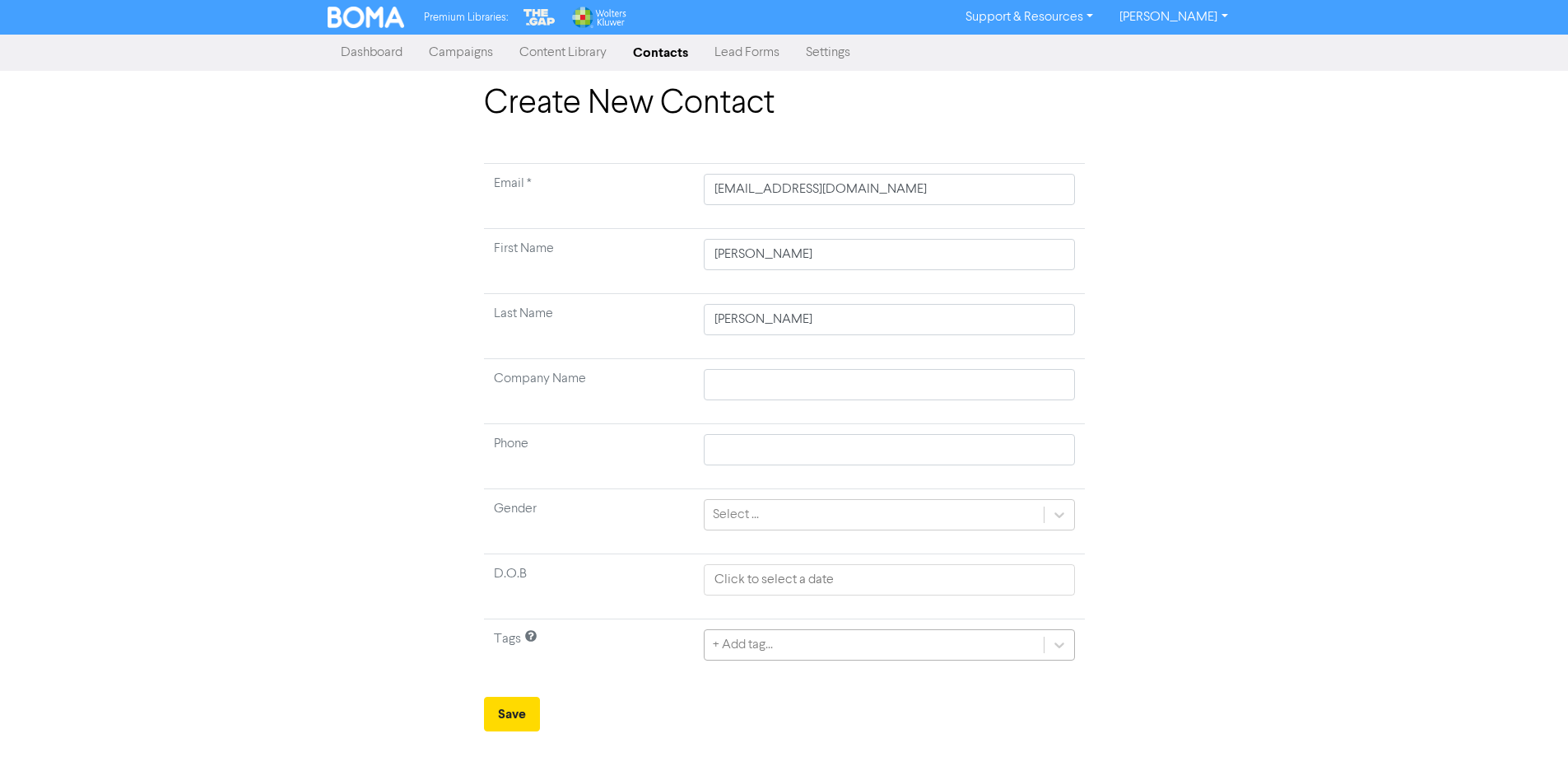
click at [766, 647] on div "+ Add tag..." at bounding box center [889, 644] width 370 height 31
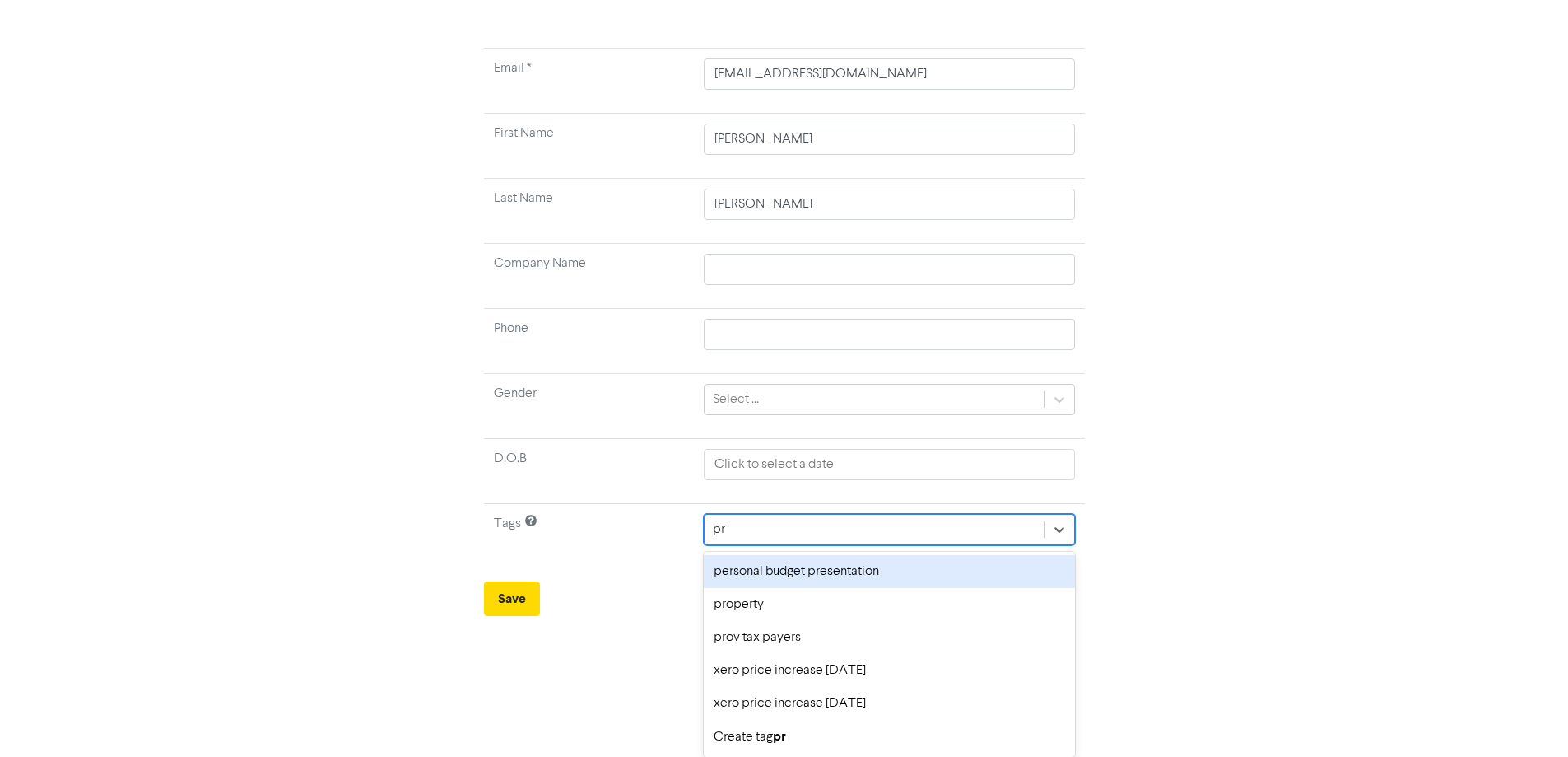
scroll to position [17, 0]
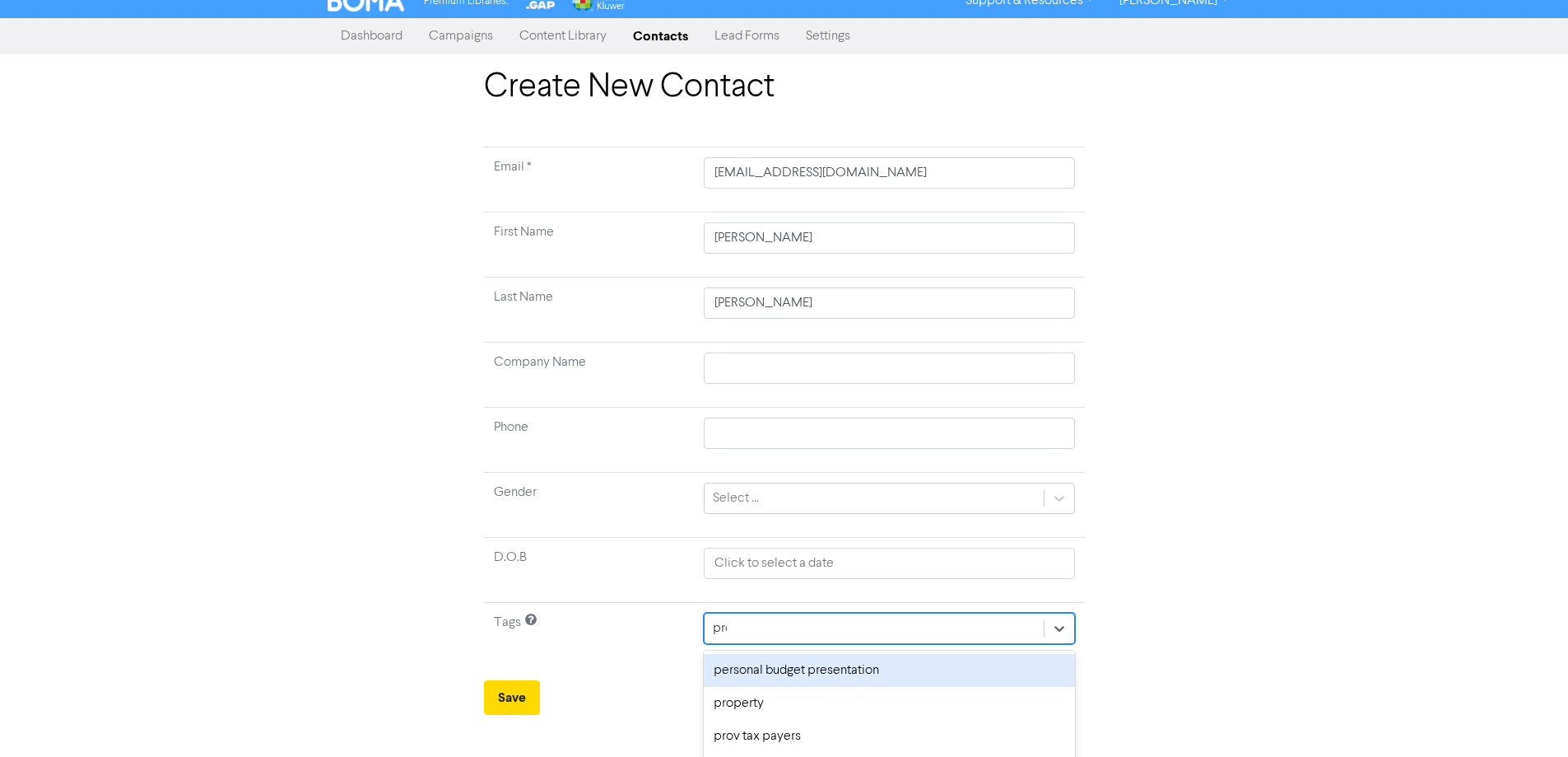
type input "prop"
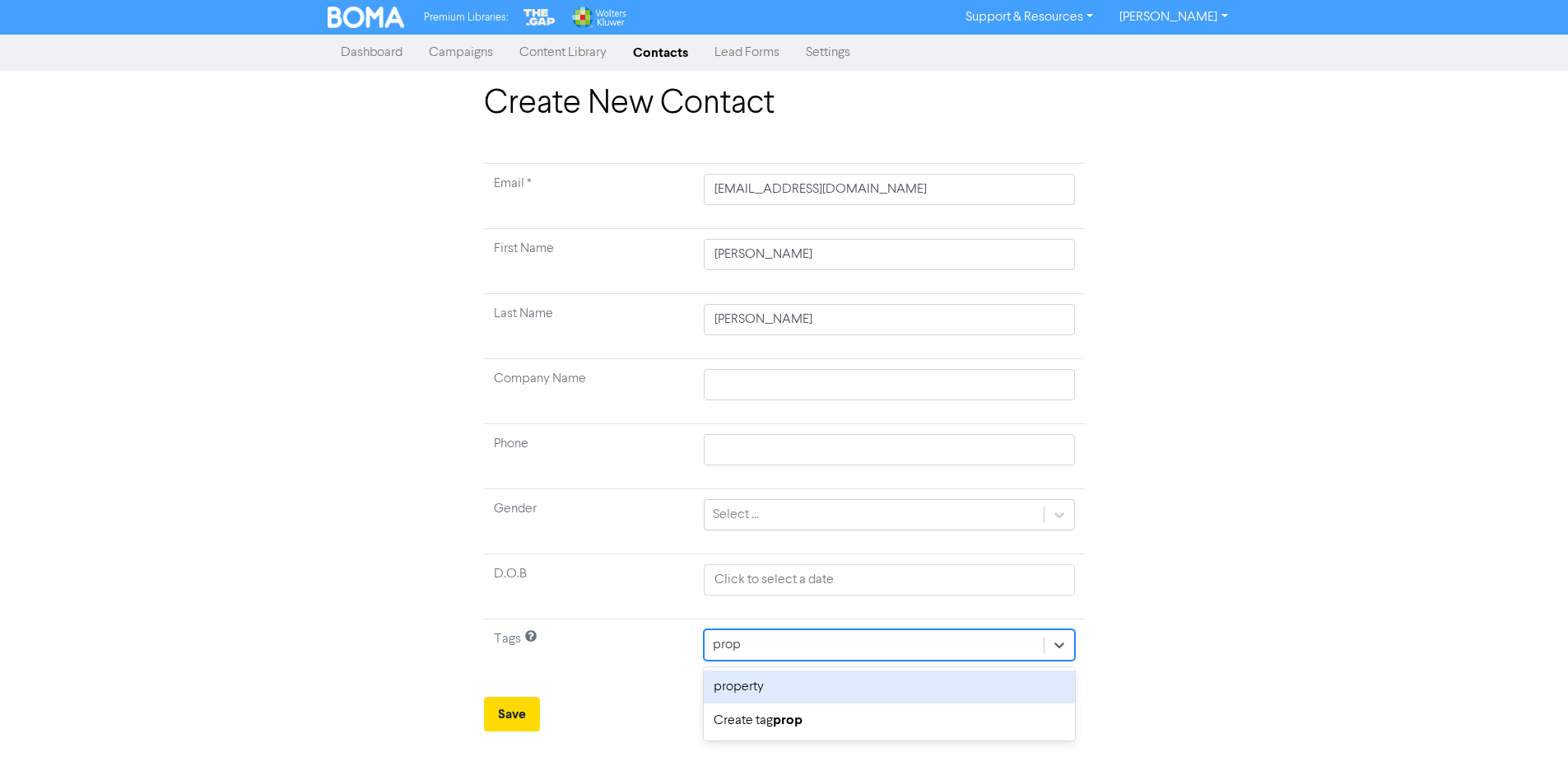
scroll to position [0, 0]
click at [759, 686] on div "property" at bounding box center [895, 686] width 370 height 33
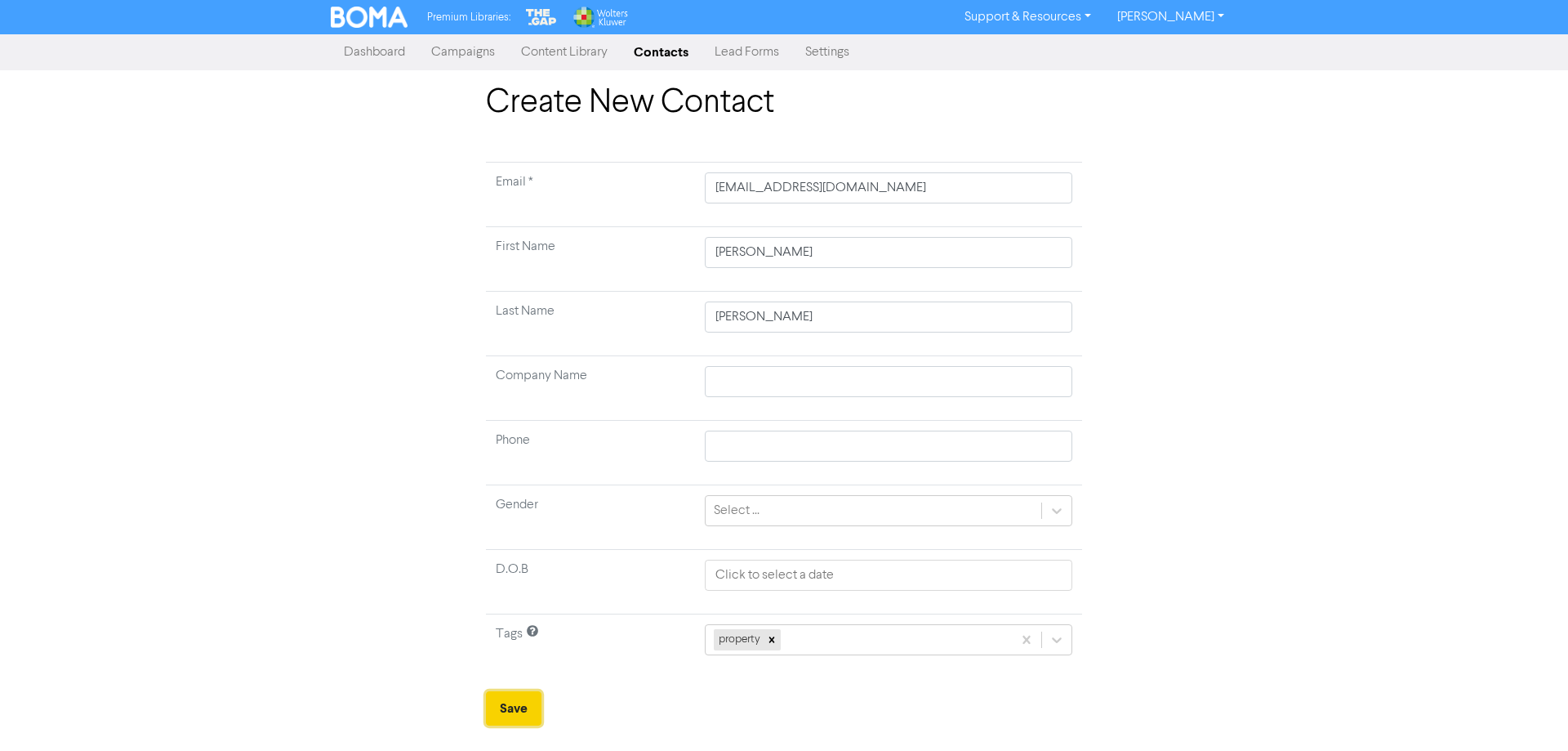
click at [520, 706] on button "Save" at bounding box center [514, 707] width 56 height 34
